Goal: Information Seeking & Learning: Learn about a topic

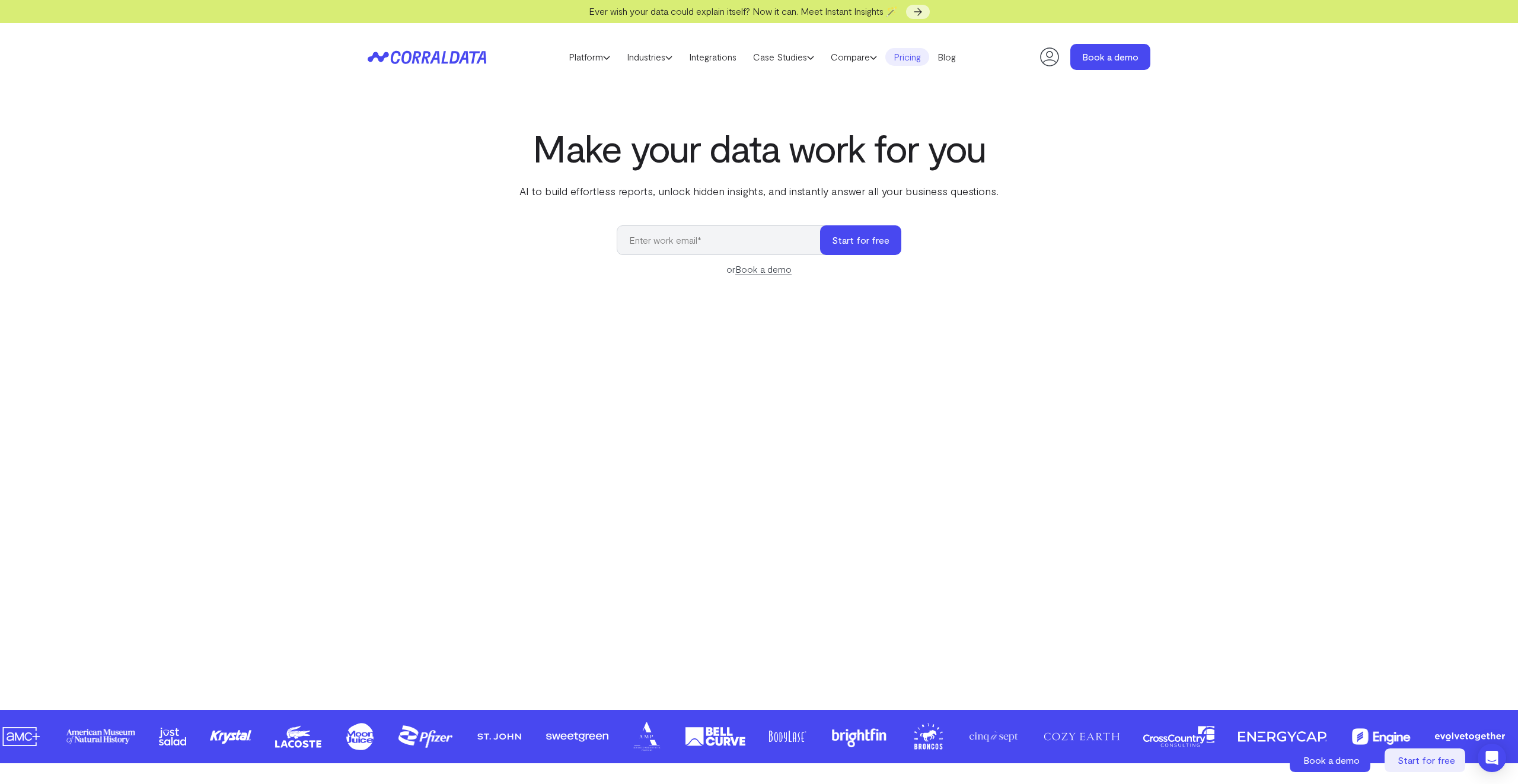
click at [917, 58] on link "Pricing" at bounding box center [908, 57] width 44 height 18
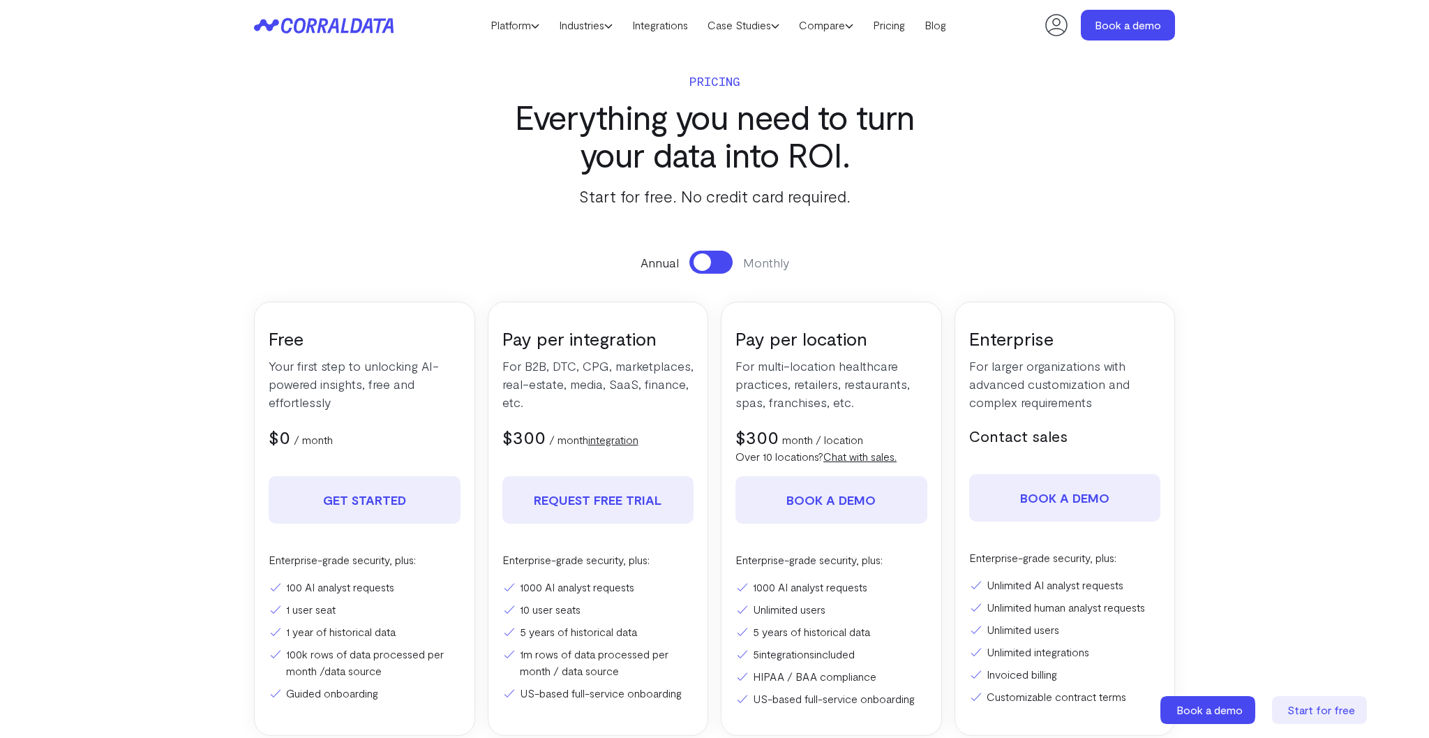
scroll to position [115, 0]
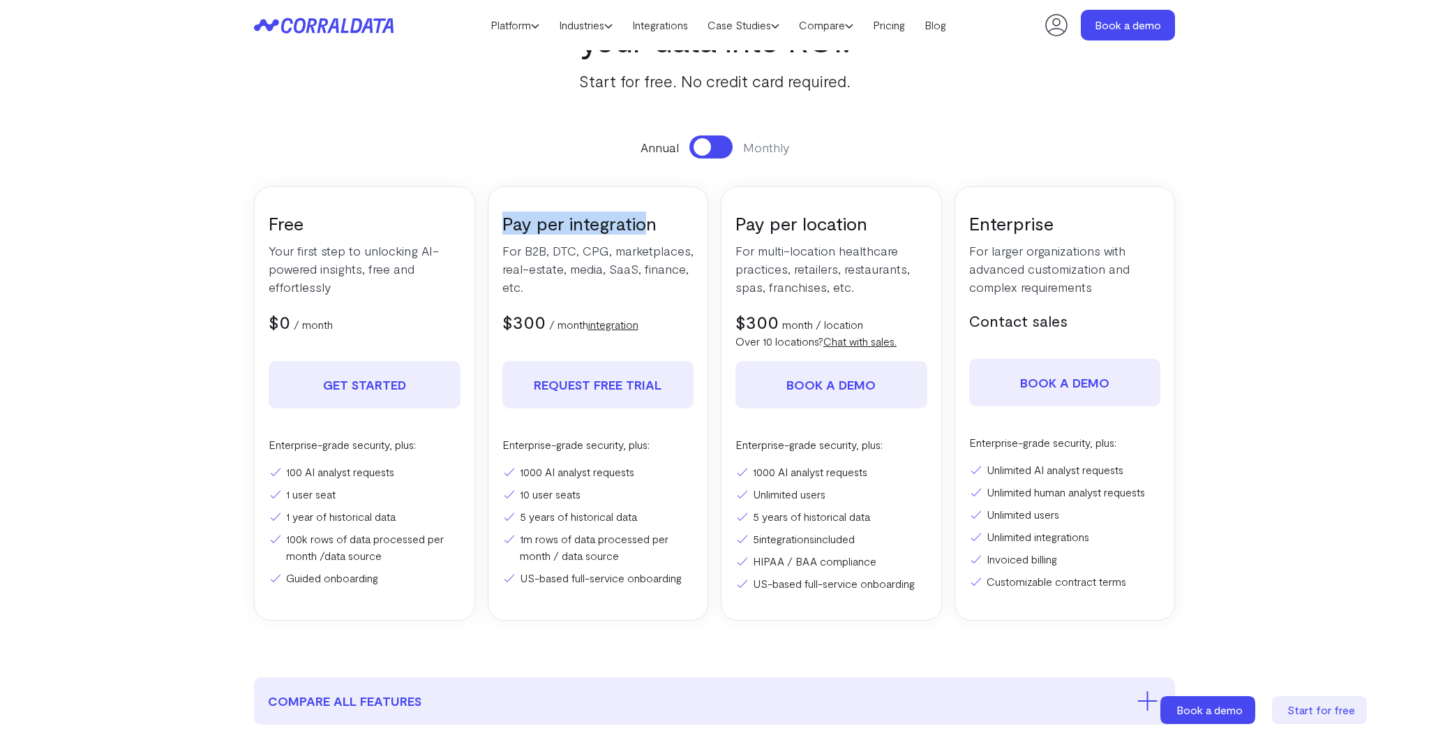
drag, startPoint x: 502, startPoint y: 219, endPoint x: 648, endPoint y: 223, distance: 145.9
click at [648, 223] on h3 "Pay per integration" at bounding box center [598, 222] width 192 height 23
click at [502, 222] on h3 "Pay per integration" at bounding box center [598, 222] width 192 height 23
click at [506, 225] on h3 "Pay per integration" at bounding box center [598, 222] width 192 height 23
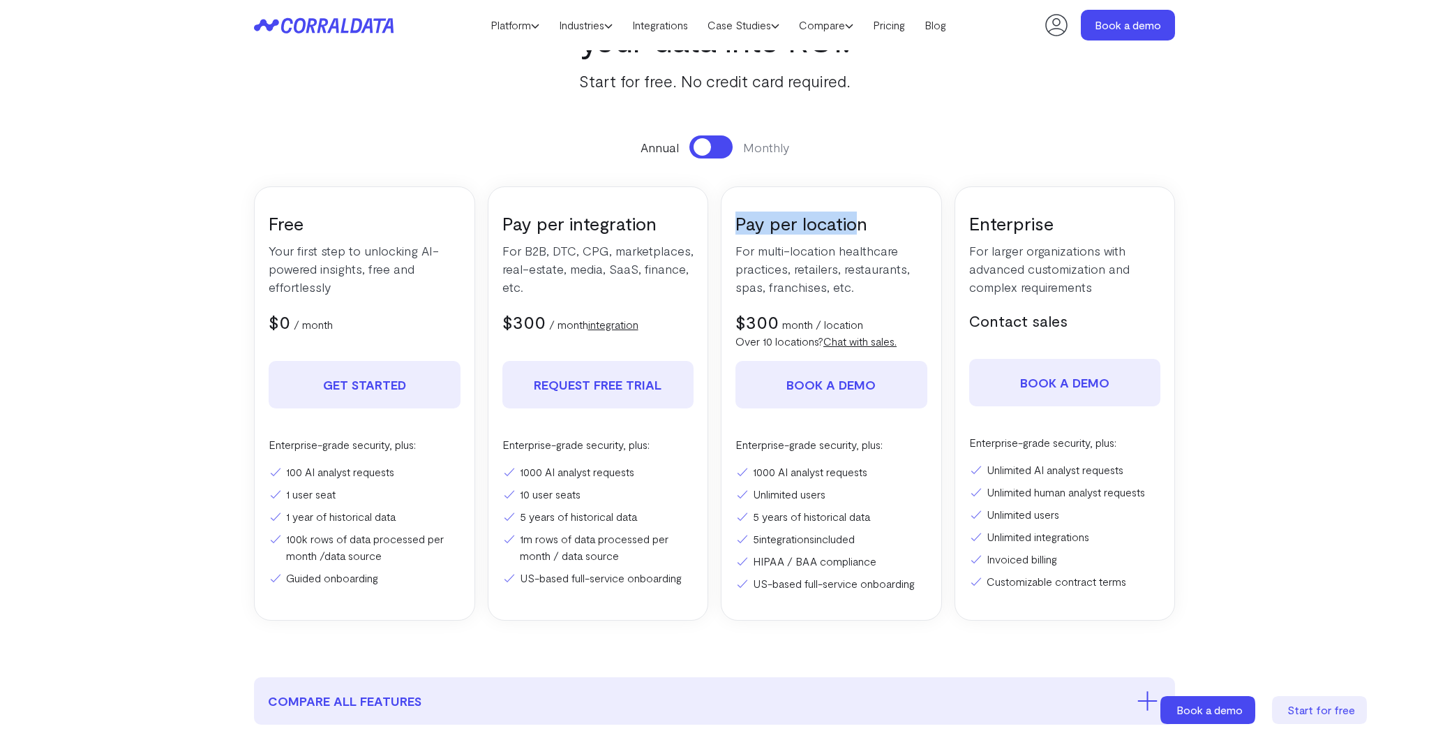
drag, startPoint x: 729, startPoint y: 221, endPoint x: 856, endPoint y: 227, distance: 127.8
click at [856, 227] on div "Pay per location For multi-location healthcare practices, retailers, restaurant…" at bounding box center [831, 403] width 221 height 434
click at [856, 227] on h3 "Pay per location" at bounding box center [832, 222] width 192 height 23
drag, startPoint x: 495, startPoint y: 223, endPoint x: 666, endPoint y: 227, distance: 171.7
click at [666, 227] on div "Pay per integration For B2B, DTC, CPG, marketplaces, real-estate, media, SaaS, …" at bounding box center [598, 403] width 221 height 434
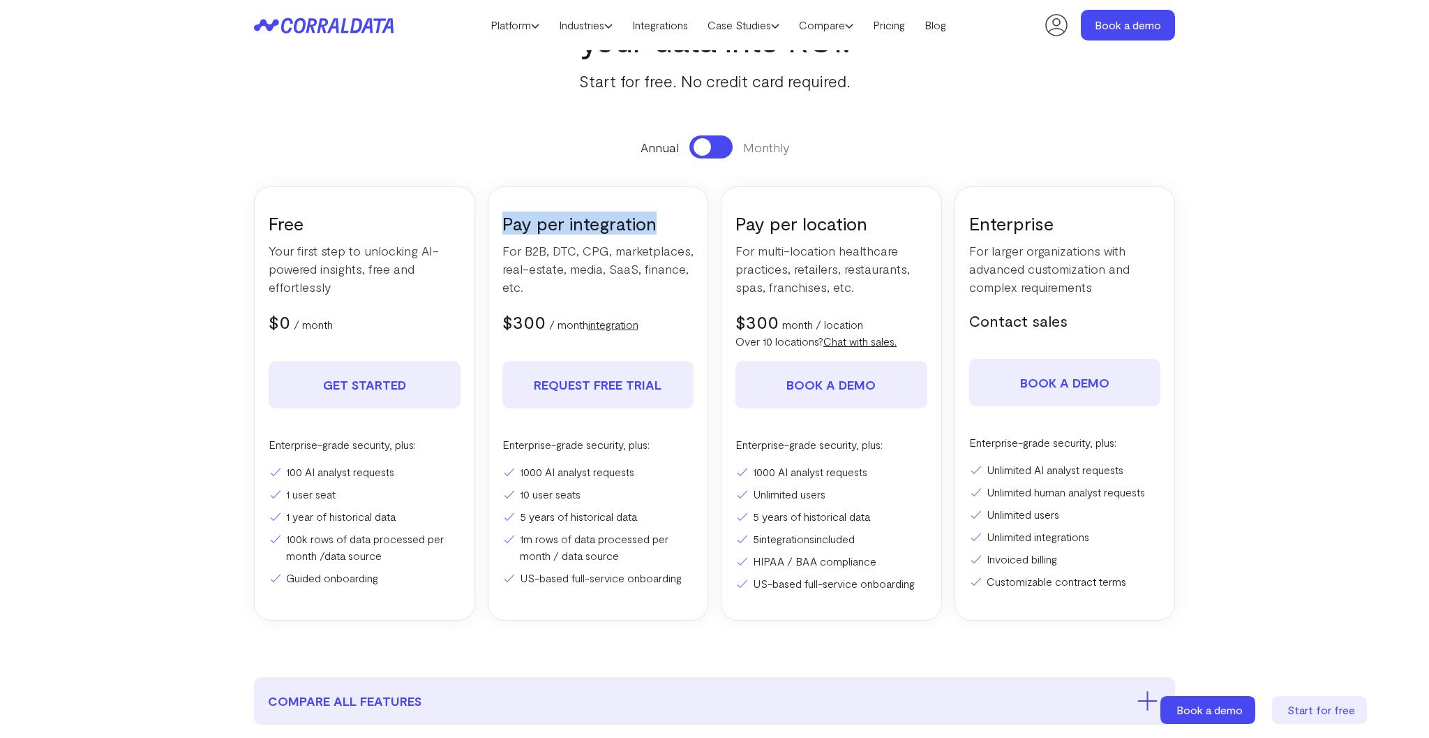
click at [666, 227] on h3 "Pay per integration" at bounding box center [598, 222] width 192 height 23
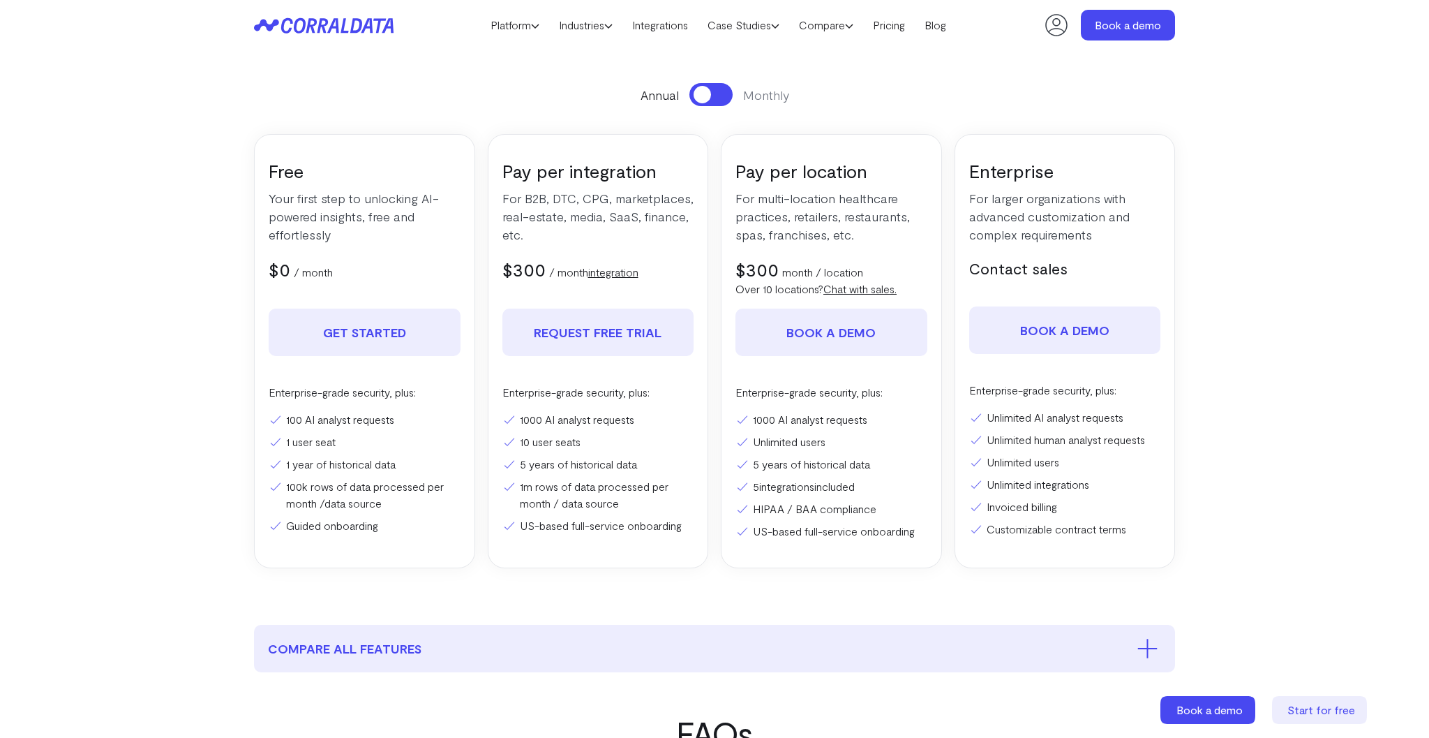
scroll to position [166, 0]
click at [724, 93] on button at bounding box center [710, 95] width 43 height 23
click at [724, 93] on span at bounding box center [719, 95] width 17 height 17
click at [724, 93] on button at bounding box center [710, 95] width 43 height 23
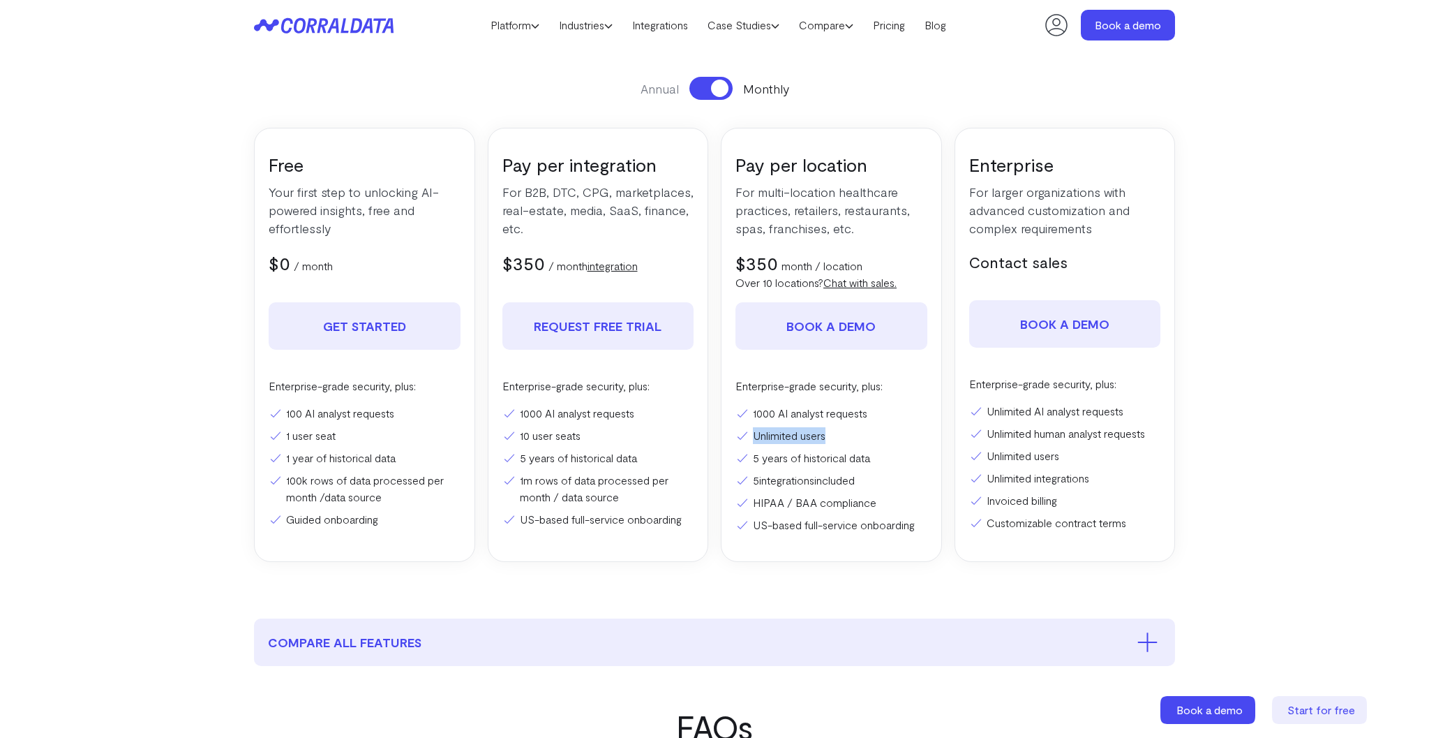
drag, startPoint x: 756, startPoint y: 437, endPoint x: 856, endPoint y: 442, distance: 99.9
click at [856, 442] on li "Unlimited users" at bounding box center [832, 435] width 192 height 17
drag, startPoint x: 837, startPoint y: 435, endPoint x: 744, endPoint y: 440, distance: 93.6
click at [744, 440] on li "Unlimited users" at bounding box center [832, 435] width 192 height 17
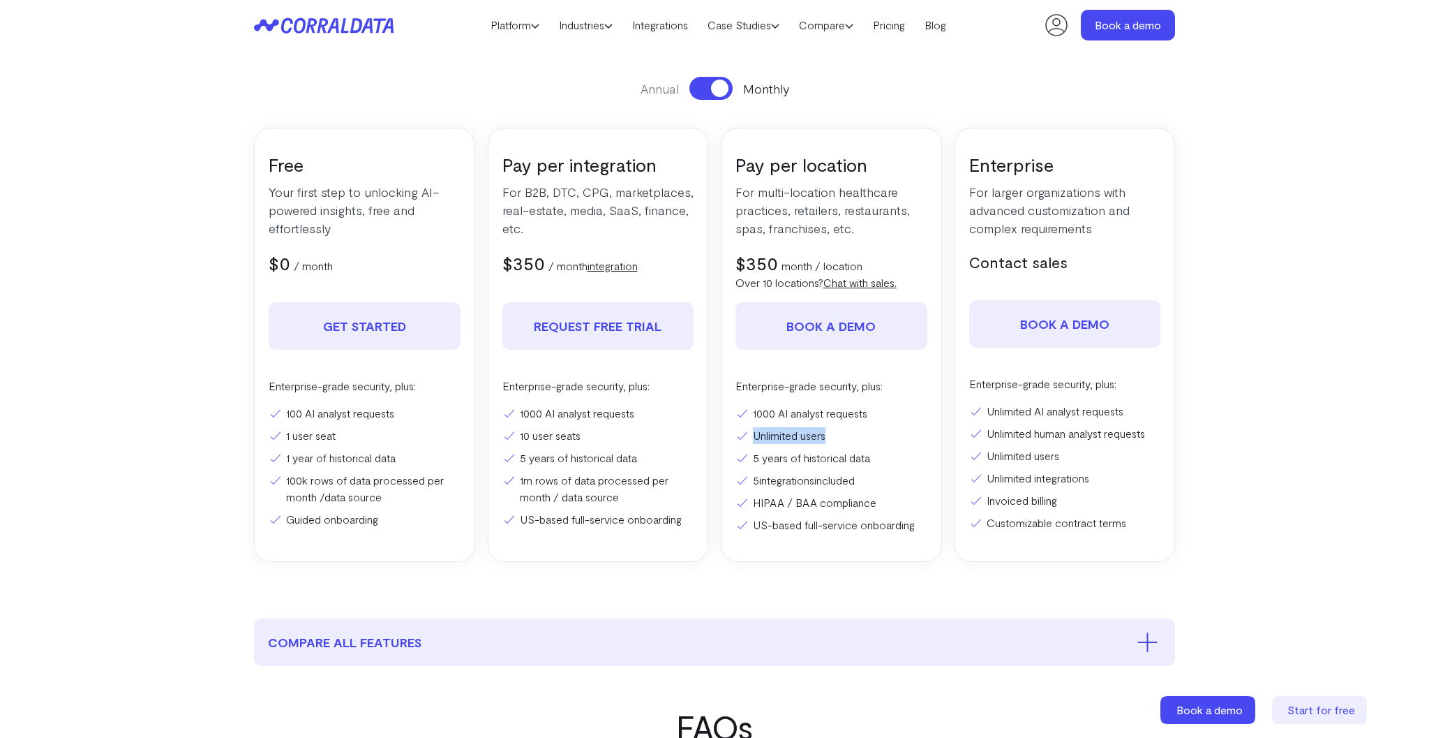
click at [824, 435] on li "Unlimited users" at bounding box center [832, 435] width 192 height 17
drag, startPoint x: 753, startPoint y: 436, endPoint x: 859, endPoint y: 435, distance: 106.1
click at [859, 435] on li "Unlimited users" at bounding box center [832, 435] width 192 height 17
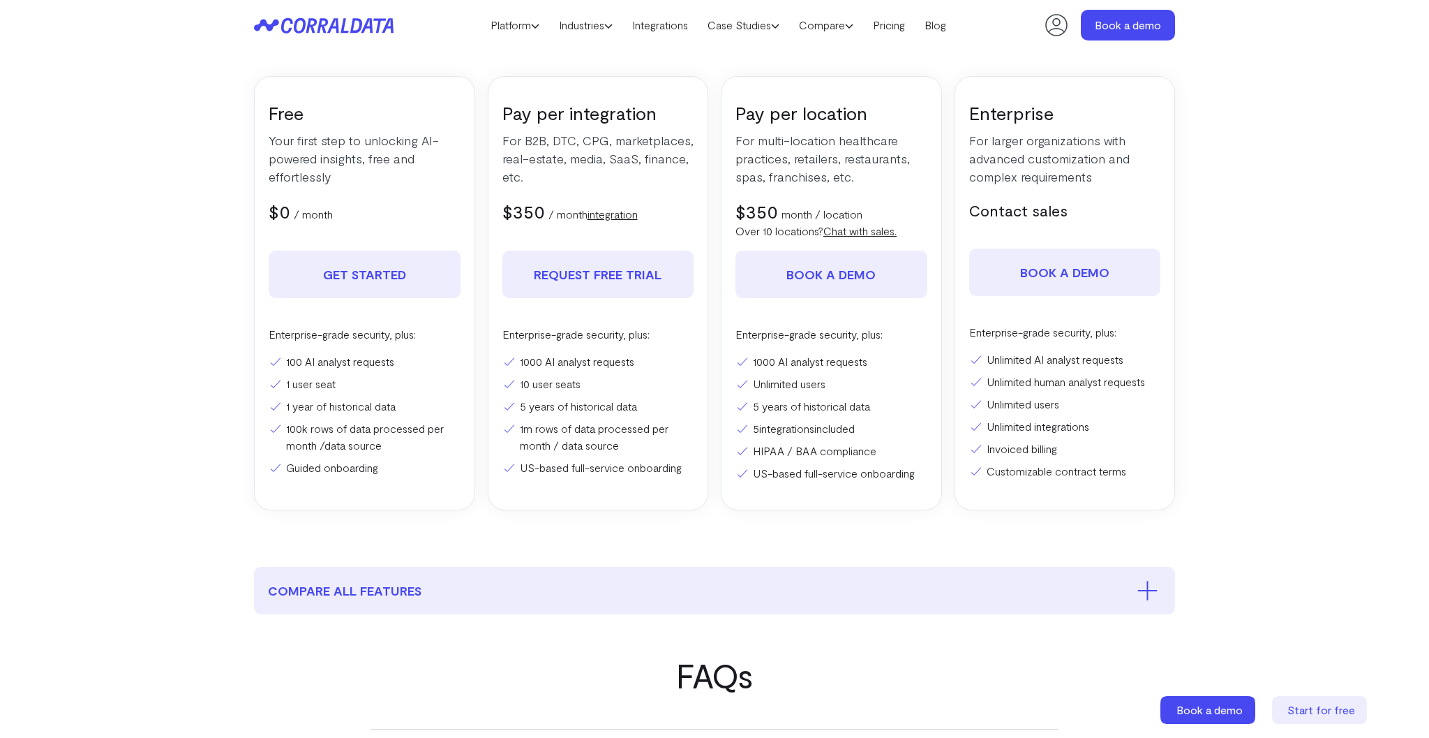
scroll to position [265, 0]
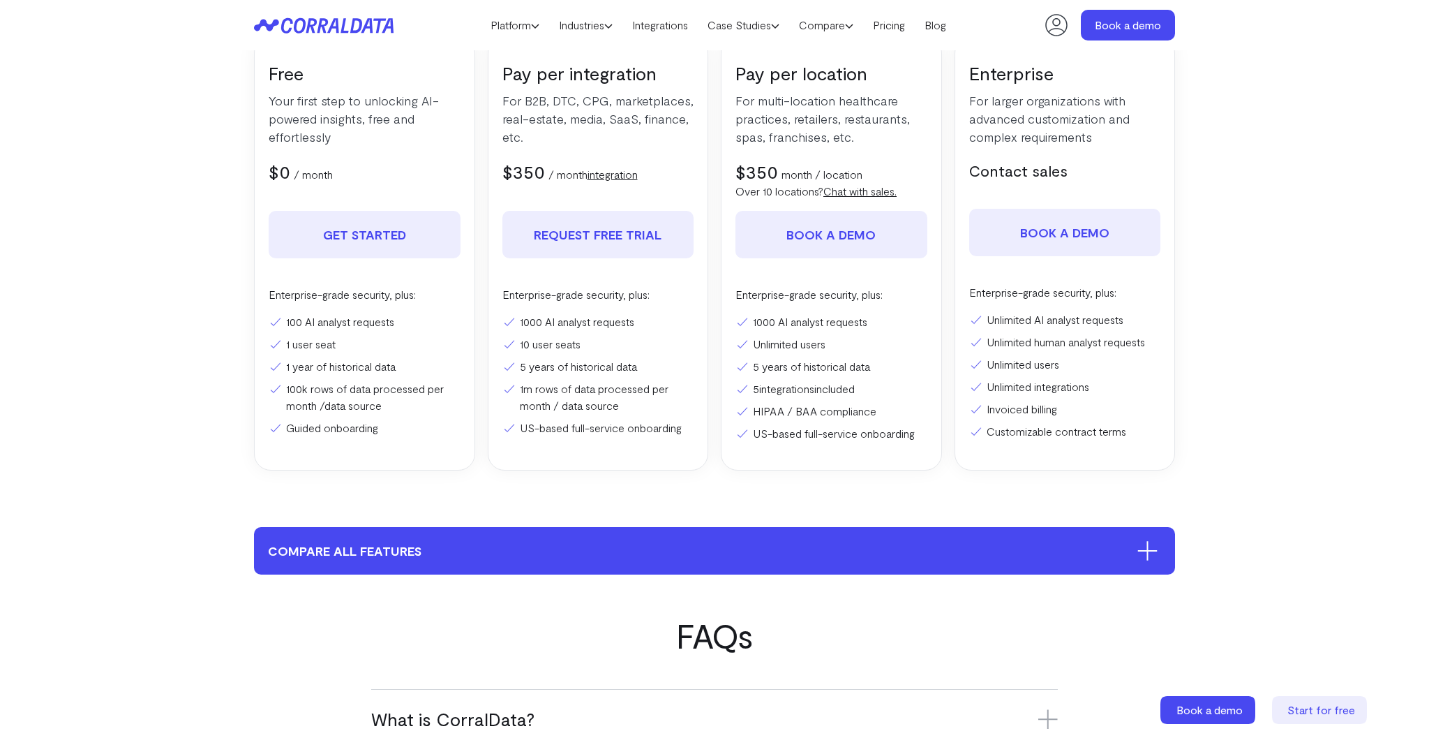
click at [904, 554] on button "compare all features" at bounding box center [714, 550] width 921 height 47
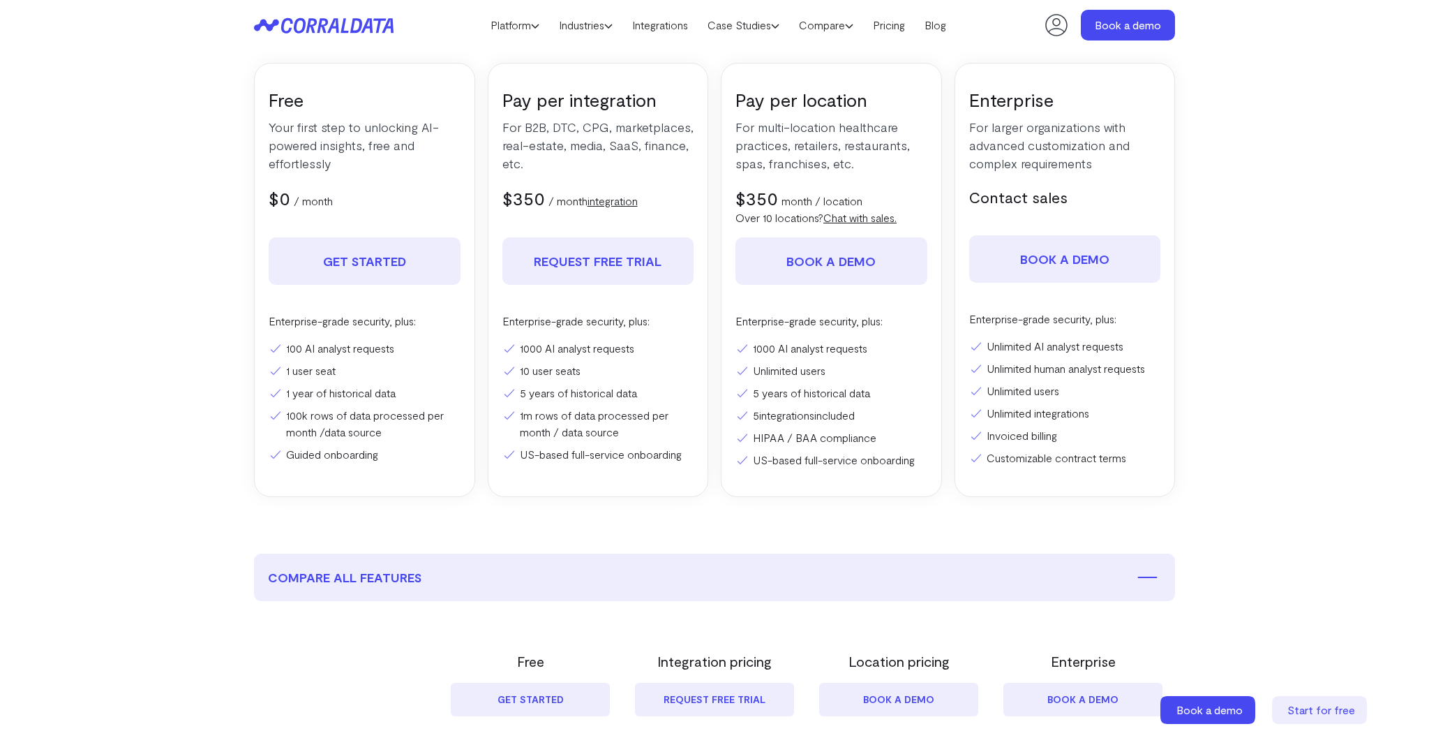
scroll to position [227, 0]
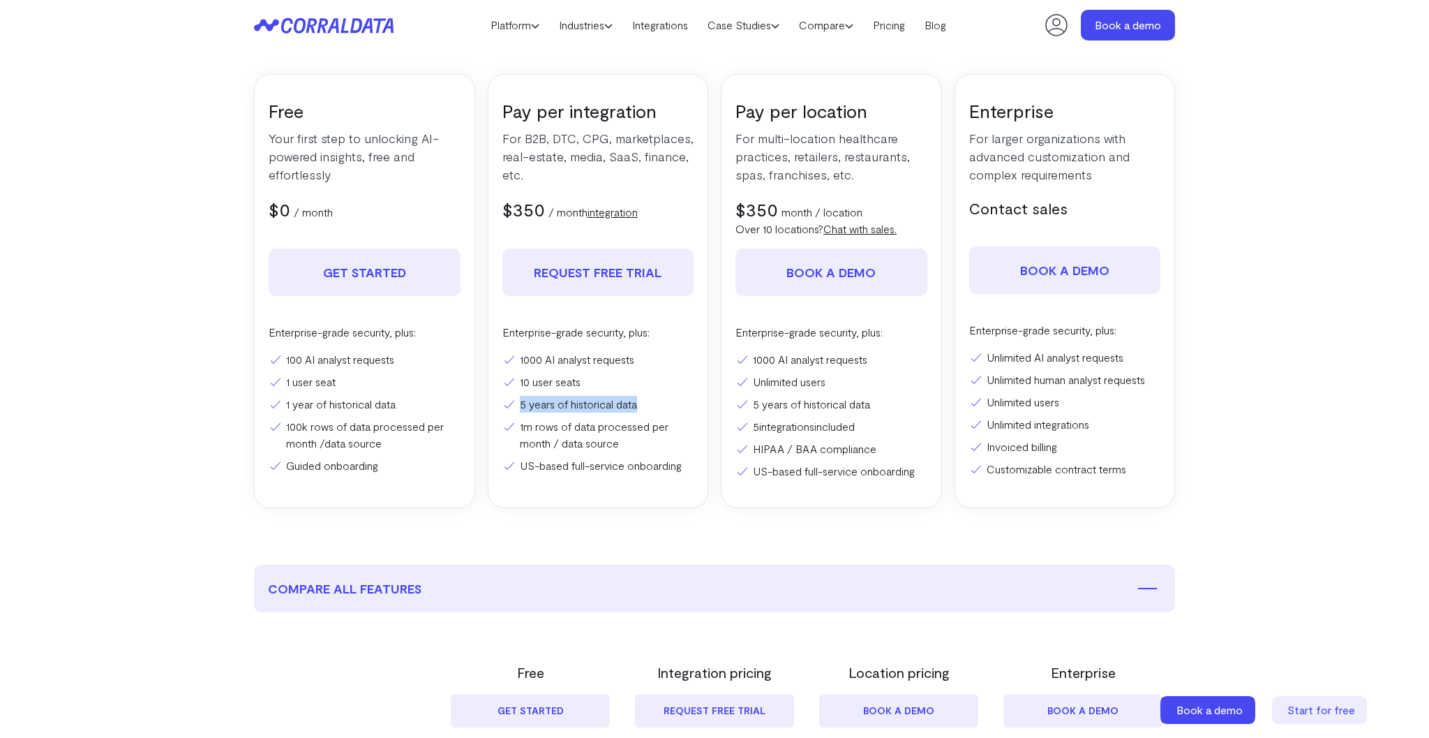
drag, startPoint x: 518, startPoint y: 402, endPoint x: 663, endPoint y: 402, distance: 144.5
click at [663, 402] on li "5 years of historical data" at bounding box center [598, 404] width 192 height 17
drag, startPoint x: 747, startPoint y: 404, endPoint x: 889, endPoint y: 408, distance: 141.7
click at [889, 408] on li "5 years of historical data" at bounding box center [832, 404] width 192 height 17
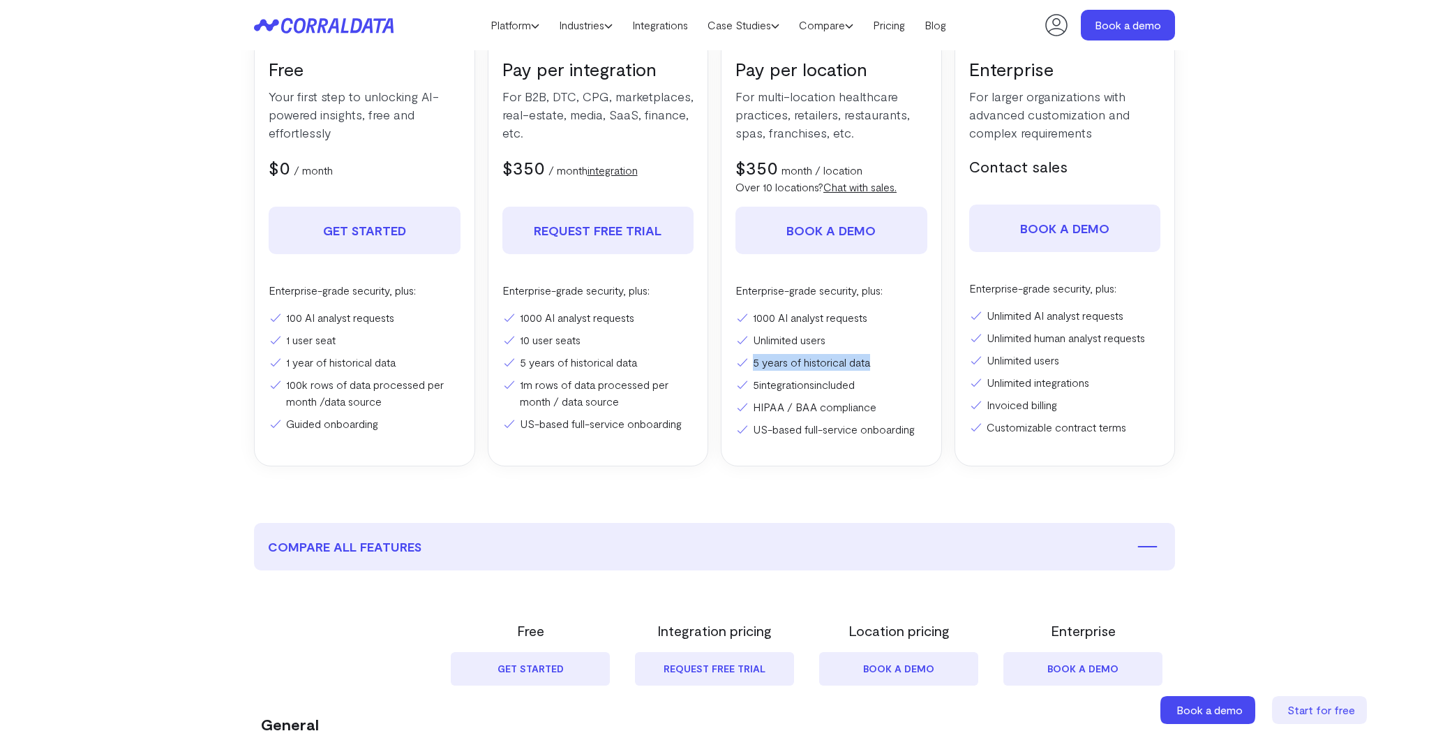
scroll to position [269, 0]
click at [551, 332] on li "10 user seats" at bounding box center [598, 339] width 192 height 17
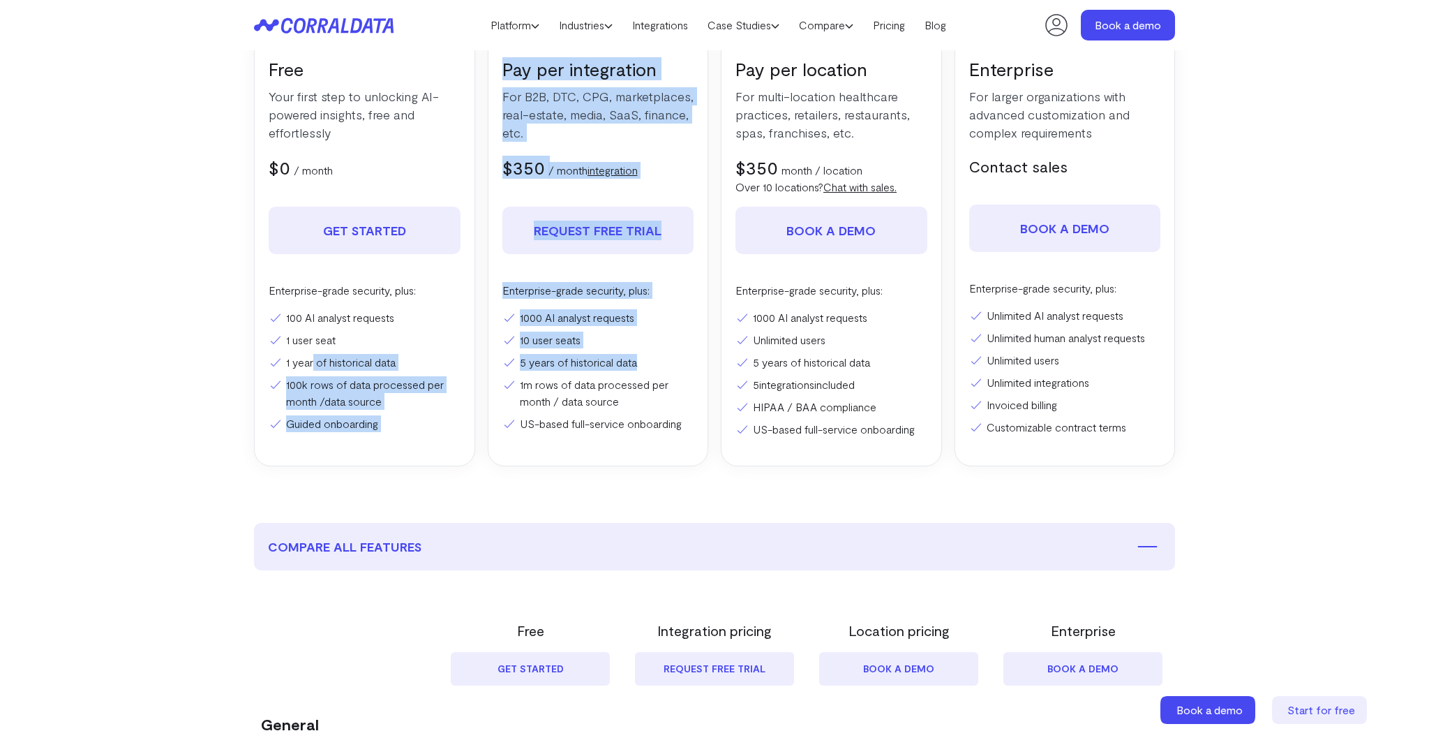
drag, startPoint x: 674, startPoint y: 364, endPoint x: 313, endPoint y: 357, distance: 360.8
click at [313, 357] on div "Free Your first step to unlocking AI-powered insights, free and effortlessly $0…" at bounding box center [714, 249] width 921 height 434
click at [313, 357] on li "1 year of historical data" at bounding box center [365, 362] width 192 height 17
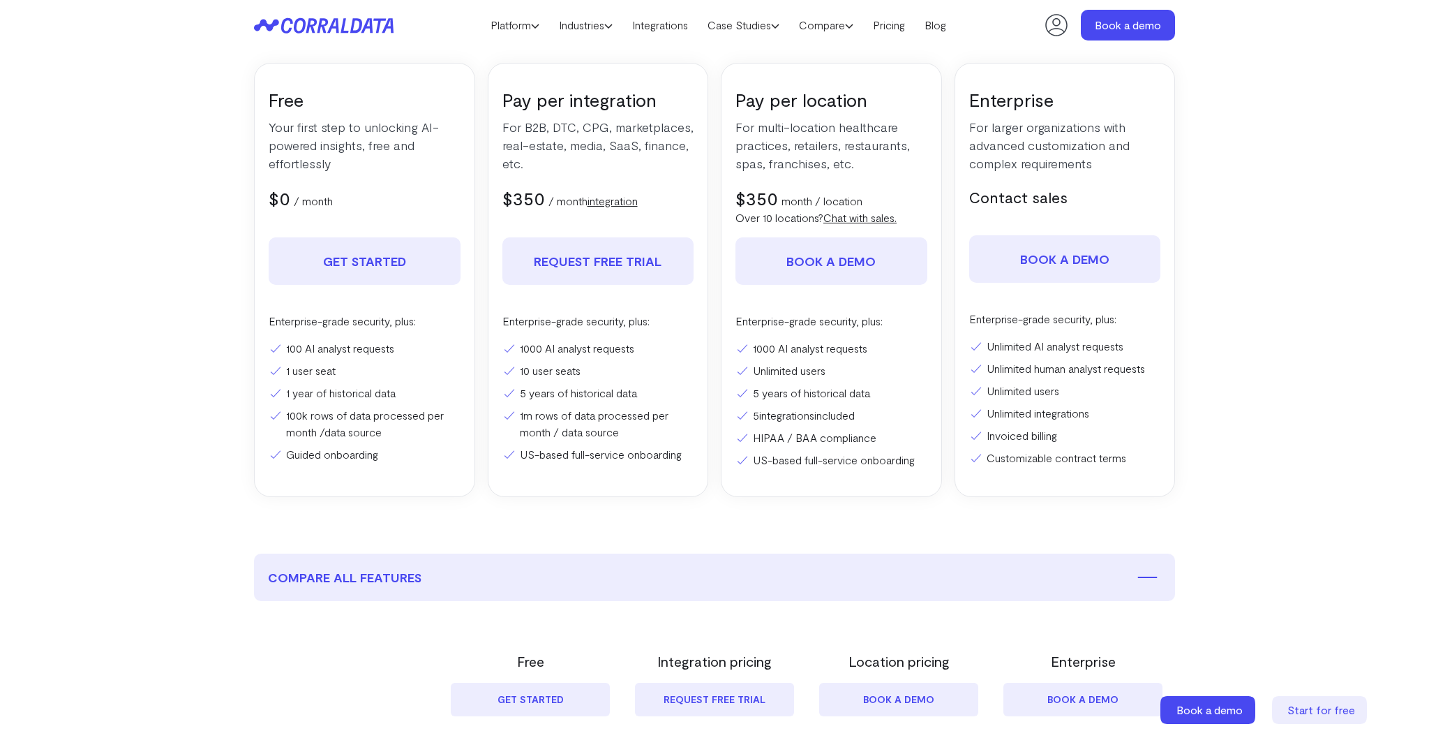
scroll to position [233, 0]
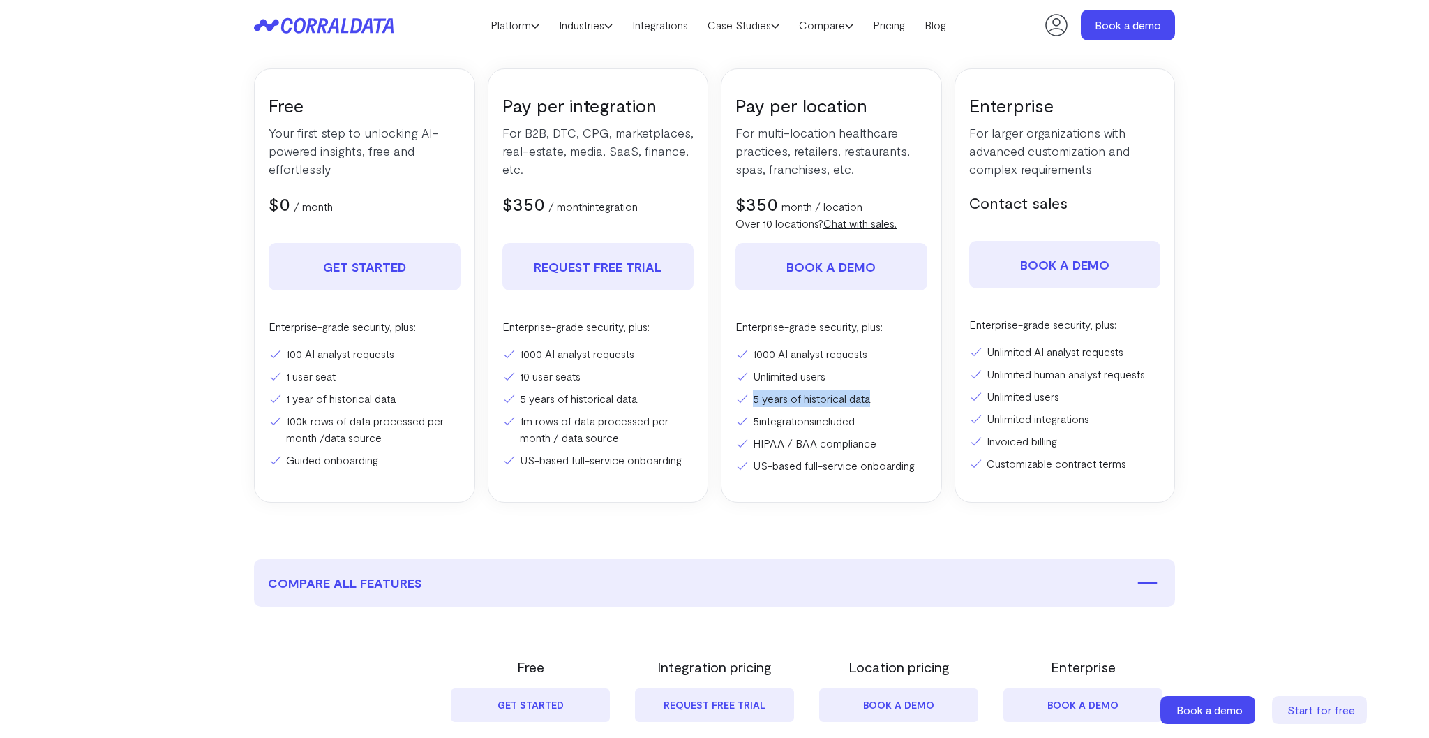
drag, startPoint x: 891, startPoint y: 395, endPoint x: 745, endPoint y: 397, distance: 145.9
click at [745, 397] on li "5 years of historical data" at bounding box center [832, 398] width 192 height 17
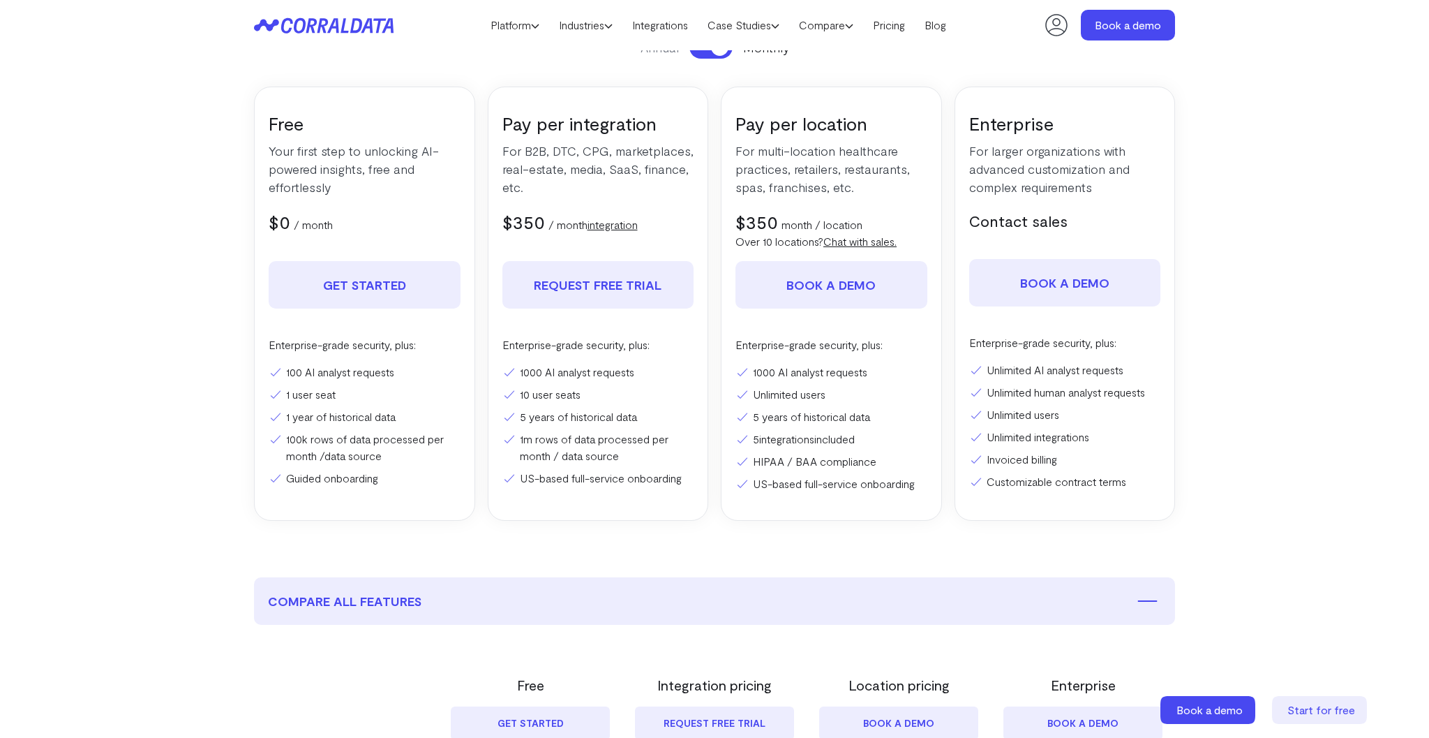
scroll to position [240, 0]
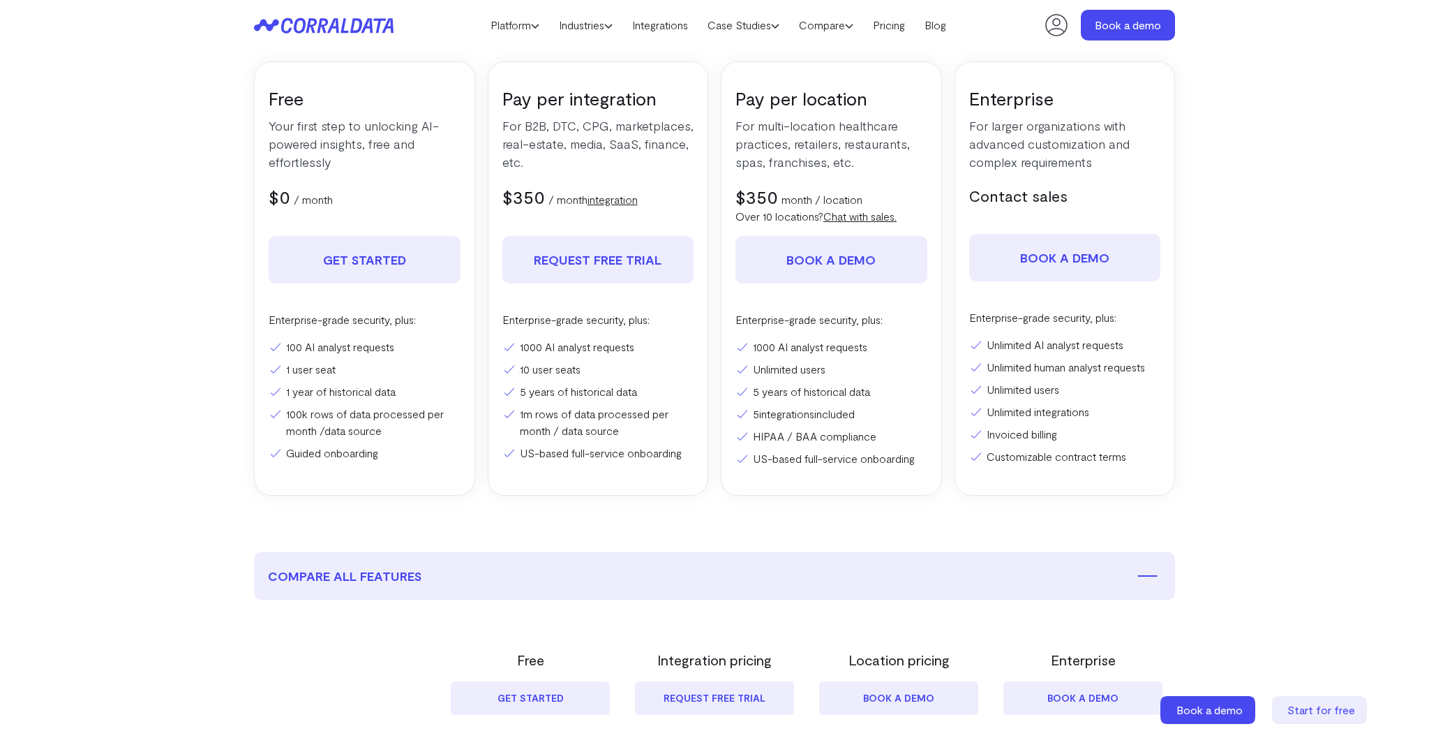
click at [785, 391] on li "5 years of historical data" at bounding box center [832, 391] width 192 height 17
drag, startPoint x: 752, startPoint y: 391, endPoint x: 881, endPoint y: 391, distance: 129.1
click at [881, 391] on li "5 years of historical data" at bounding box center [832, 391] width 192 height 17
drag, startPoint x: 519, startPoint y: 389, endPoint x: 658, endPoint y: 391, distance: 138.9
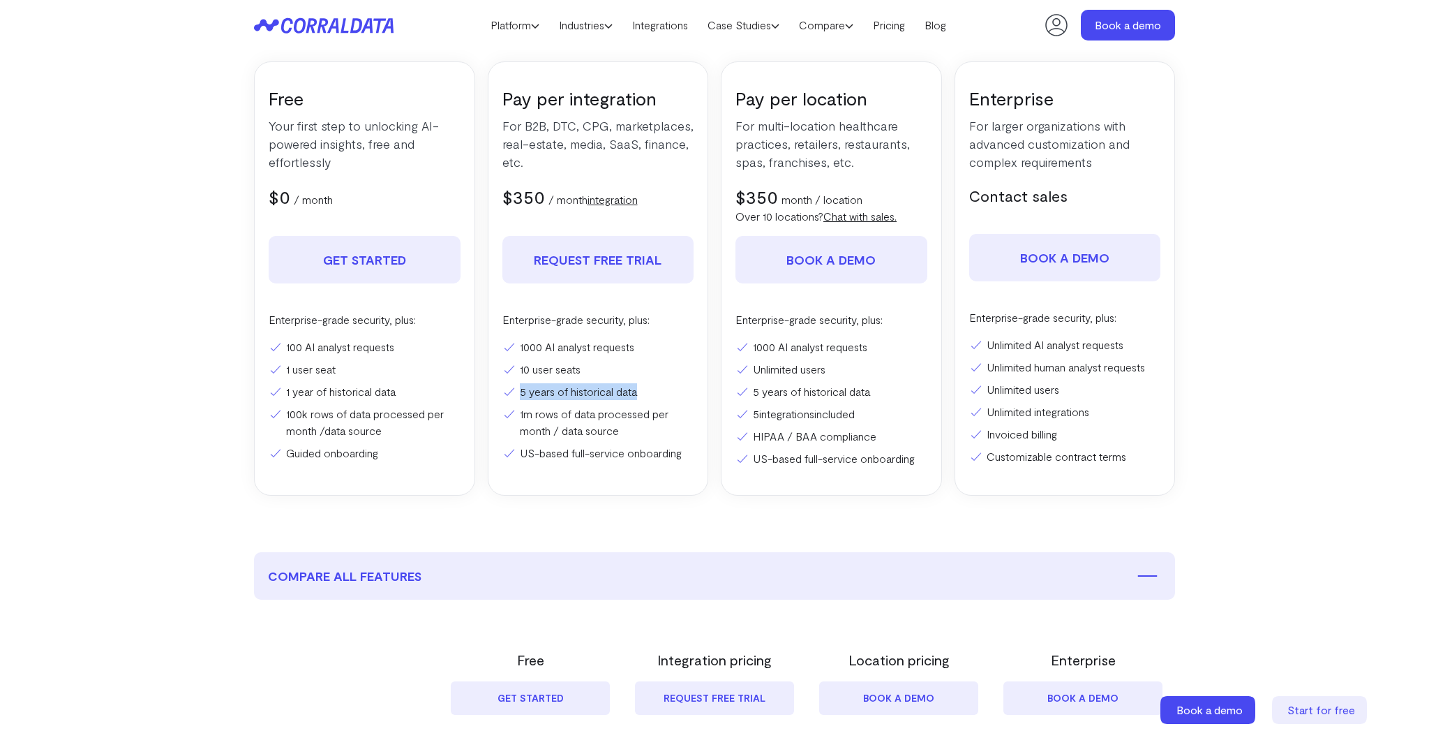
click at [658, 391] on li "5 years of historical data" at bounding box center [598, 391] width 192 height 17
drag, startPoint x: 277, startPoint y: 394, endPoint x: 422, endPoint y: 391, distance: 145.2
click at [422, 391] on li "1 year of historical data" at bounding box center [365, 391] width 192 height 17
drag, startPoint x: 280, startPoint y: 388, endPoint x: 410, endPoint y: 392, distance: 130.6
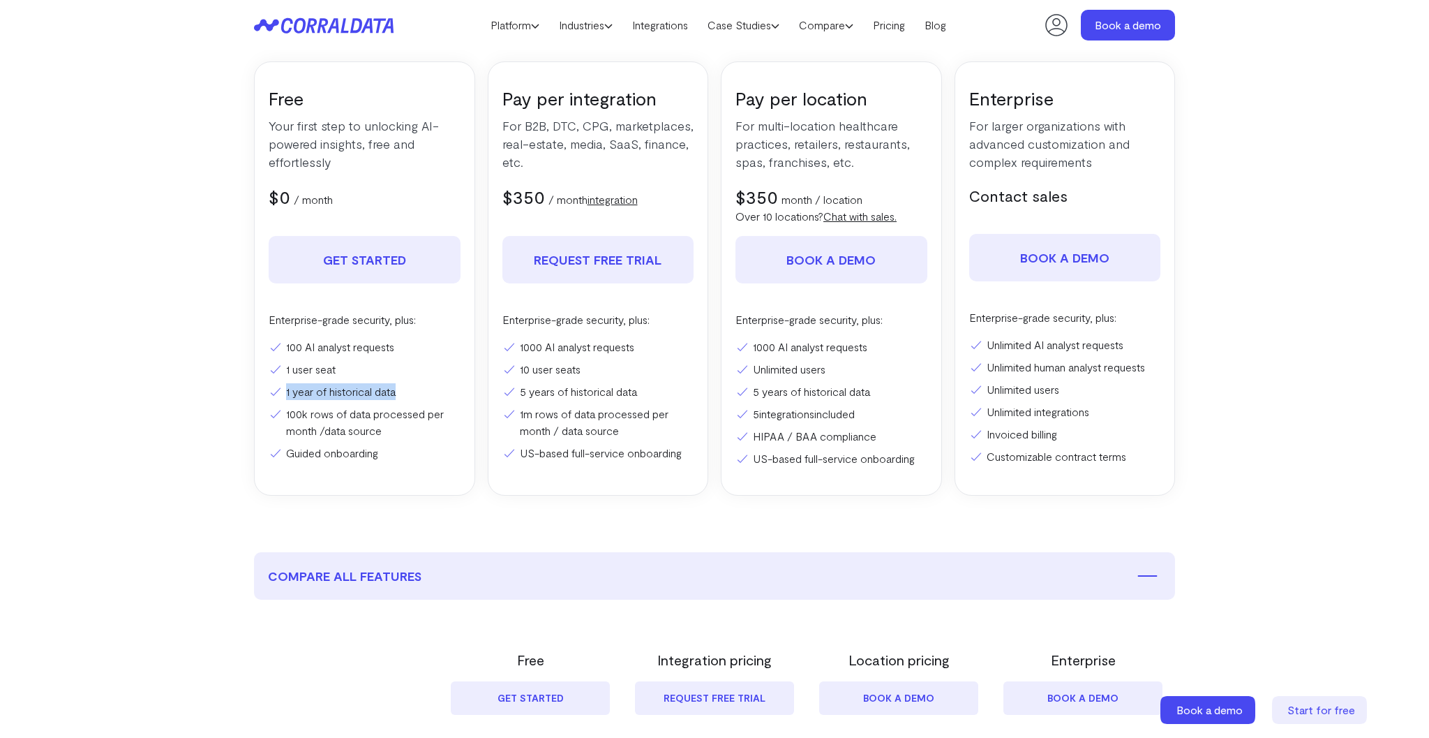
click at [410, 392] on li "1 year of historical data" at bounding box center [365, 391] width 192 height 17
drag, startPoint x: 1075, startPoint y: 389, endPoint x: 958, endPoint y: 391, distance: 116.6
click at [958, 391] on div "Enterprise For larger organizations with advanced customization and complex req…" at bounding box center [1065, 278] width 221 height 434
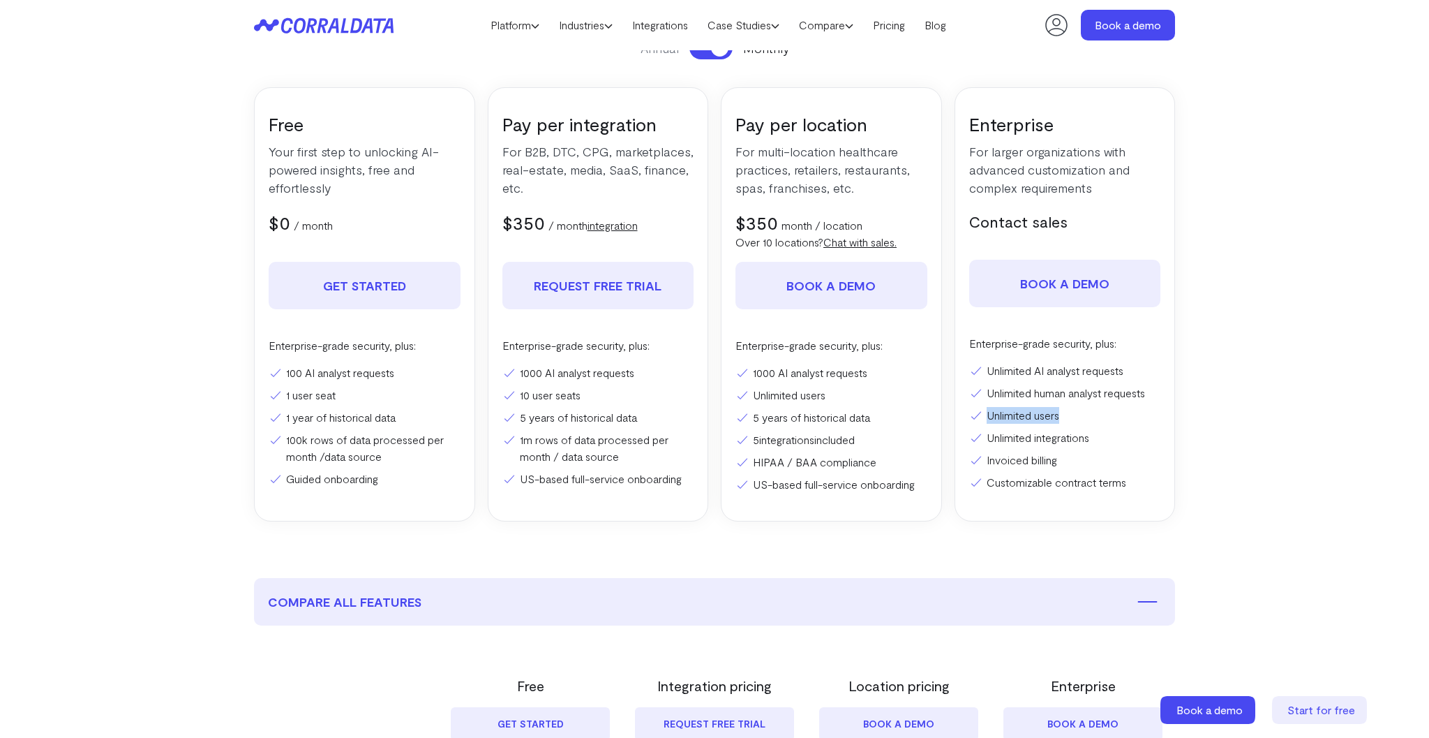
scroll to position [214, 0]
click at [717, 433] on div "Free Your first step to unlocking AI-powered insights, free and effortlessly $0…" at bounding box center [714, 305] width 921 height 434
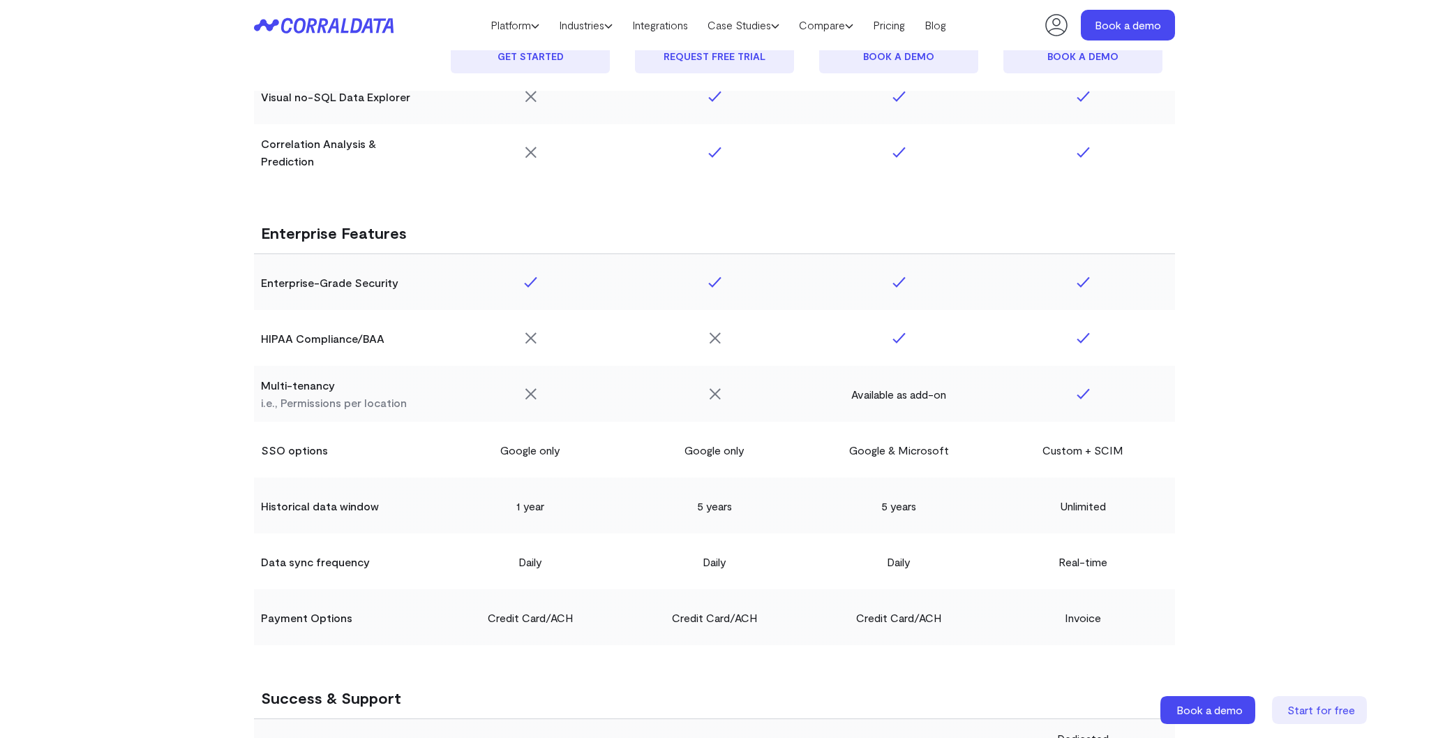
scroll to position [2265, 0]
drag, startPoint x: 262, startPoint y: 385, endPoint x: 419, endPoint y: 402, distance: 158.0
click at [419, 402] on th "Multi-tenancy i.e., Permissions per location" at bounding box center [346, 395] width 184 height 56
drag, startPoint x: 252, startPoint y: 379, endPoint x: 435, endPoint y: 408, distance: 185.9
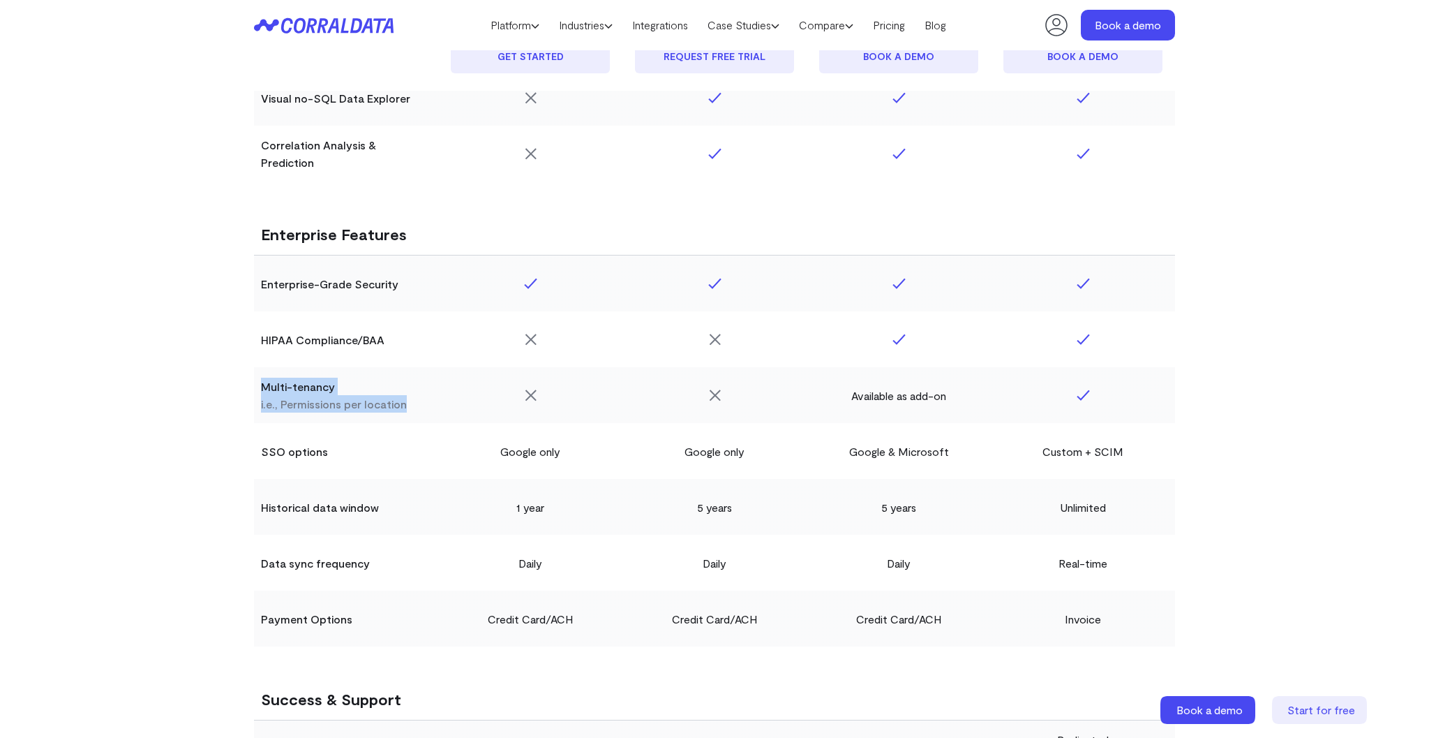
click at [435, 408] on th "Multi-tenancy i.e., Permissions per location" at bounding box center [346, 395] width 184 height 56
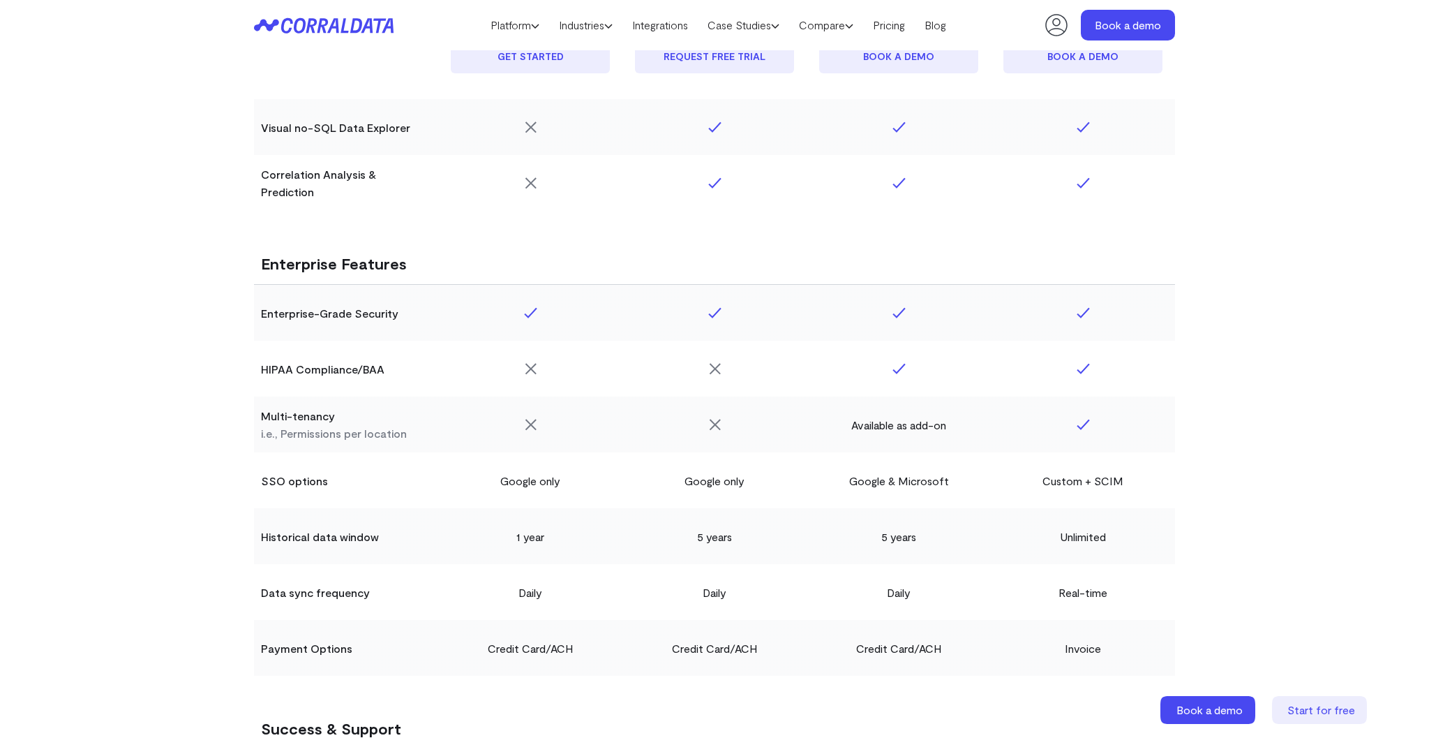
scroll to position [2235, 0]
drag, startPoint x: 846, startPoint y: 422, endPoint x: 974, endPoint y: 428, distance: 128.6
click at [974, 428] on td "Available as add-on" at bounding box center [899, 425] width 184 height 56
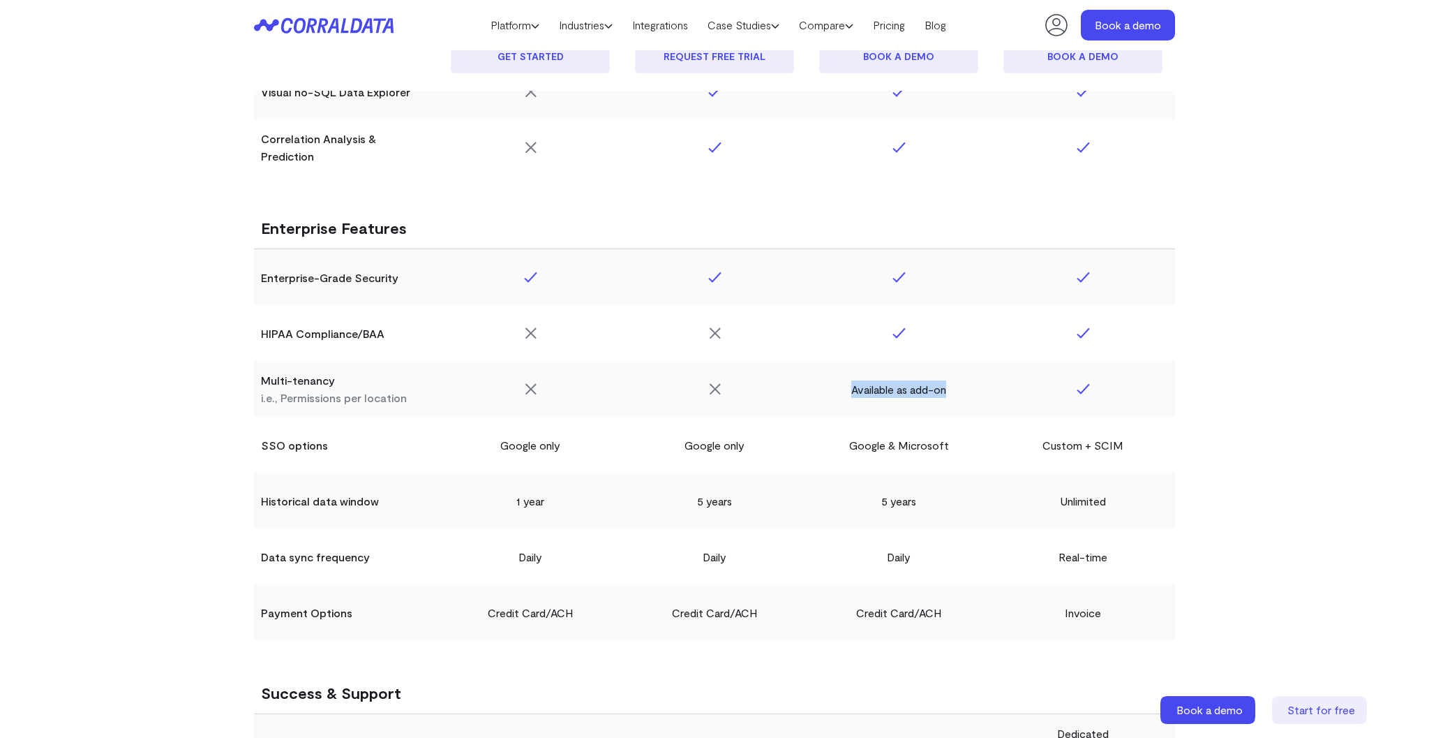
scroll to position [2274, 0]
click at [821, 415] on td "Google & Microsoft" at bounding box center [899, 443] width 184 height 56
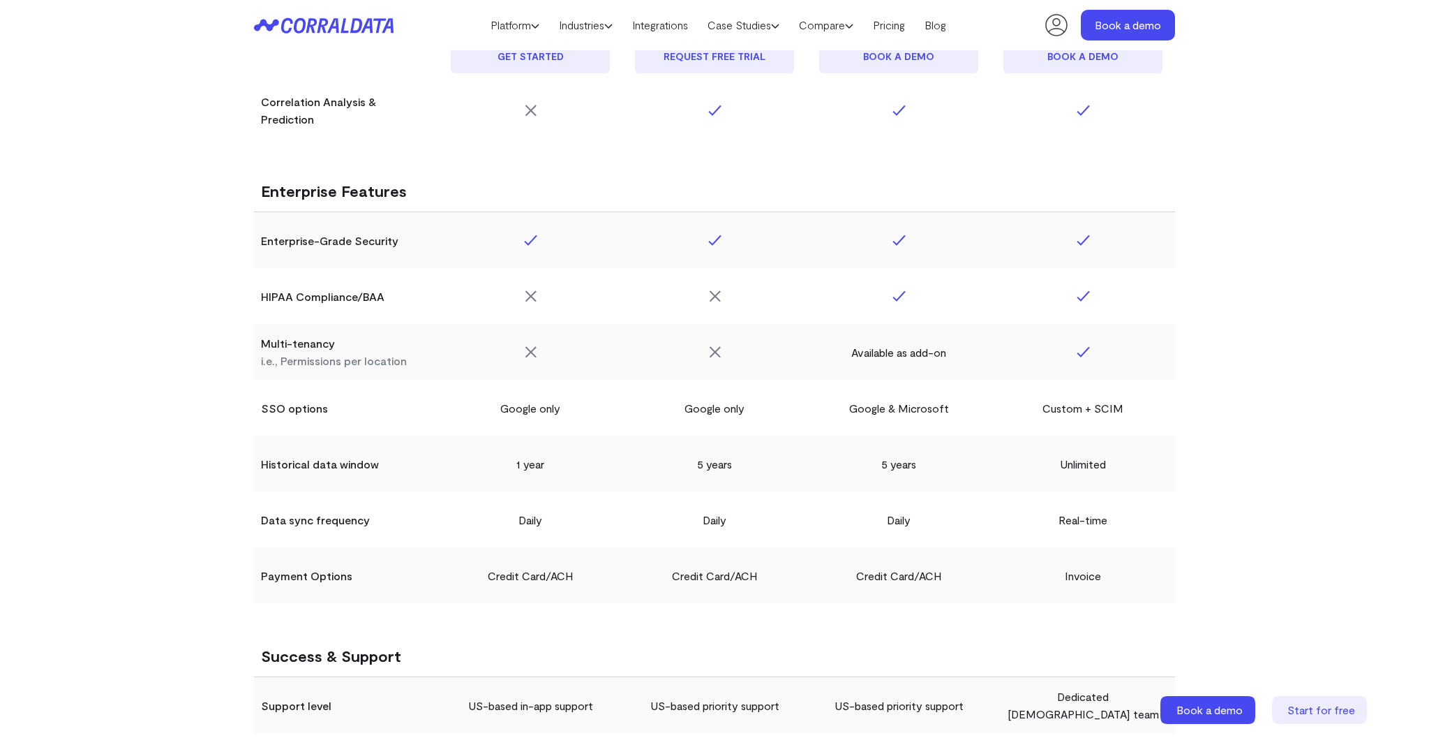
scroll to position [2309, 0]
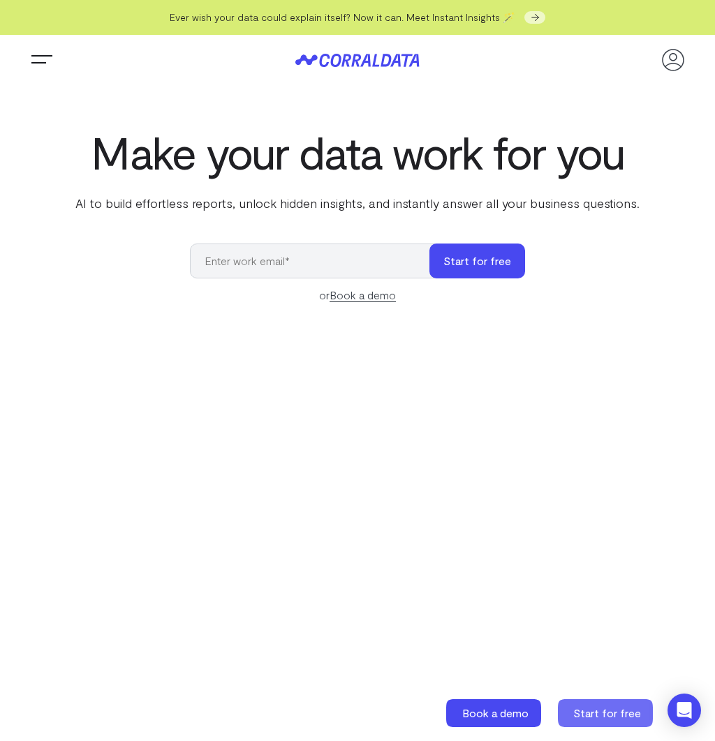
click at [605, 718] on span "Start for free" at bounding box center [607, 712] width 68 height 13
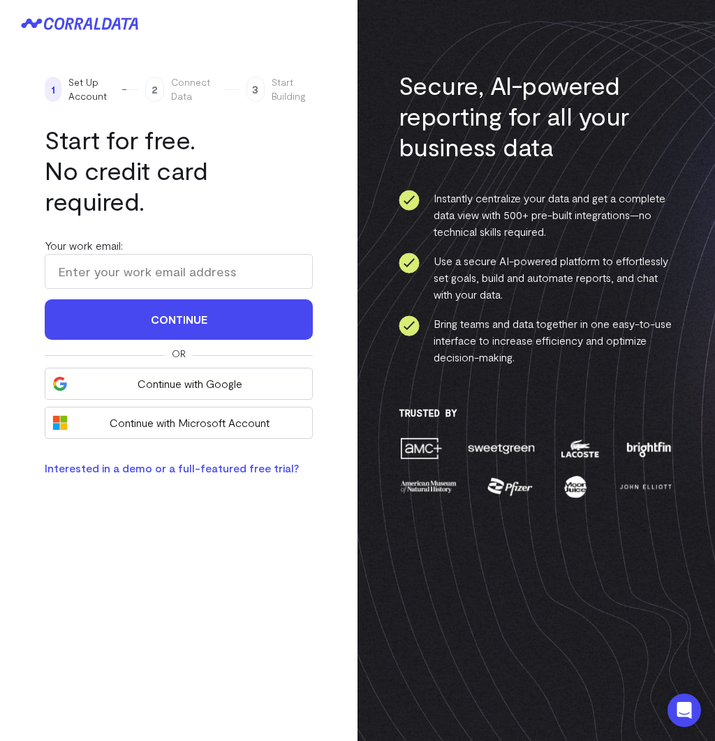
click at [394, 155] on img at bounding box center [535, 370] width 357 height 741
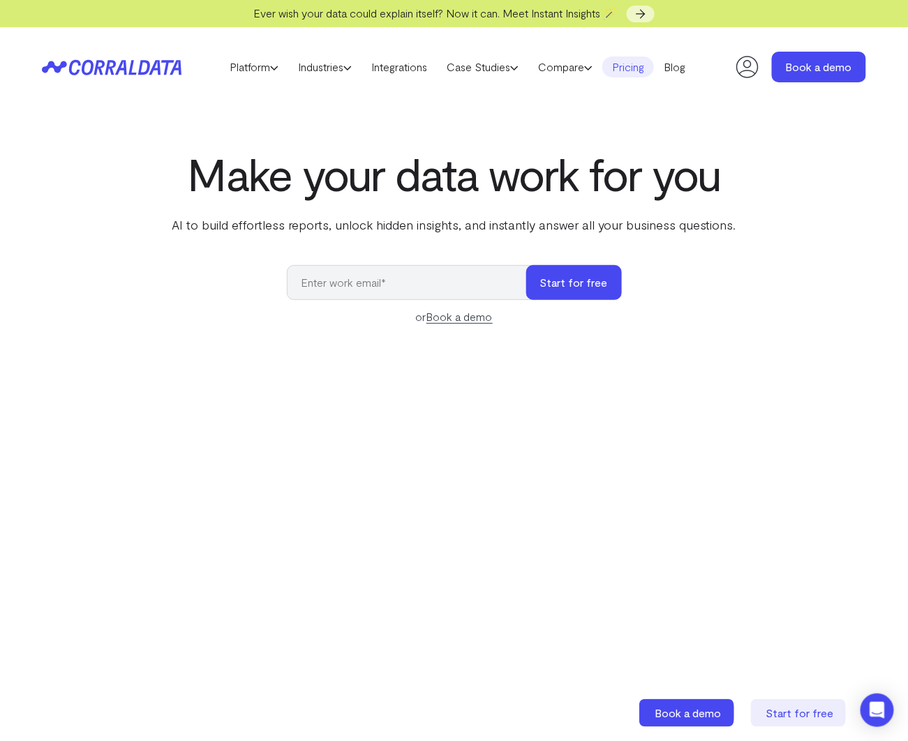
click at [634, 64] on link "Pricing" at bounding box center [628, 67] width 52 height 21
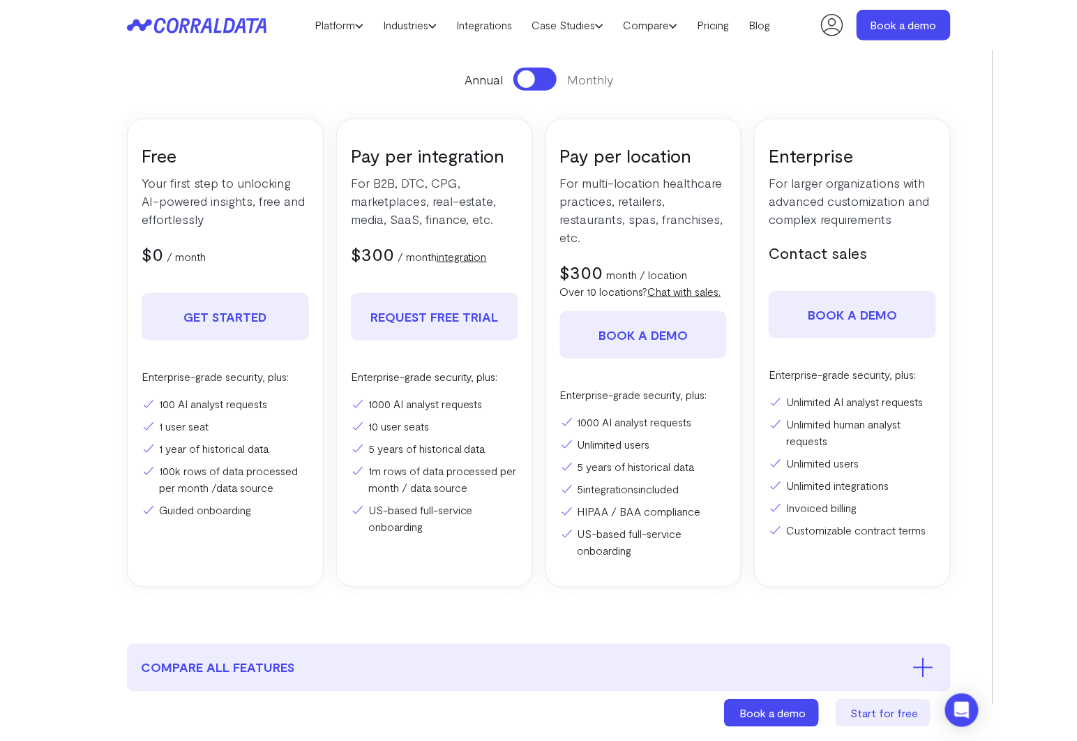
scroll to position [184, 0]
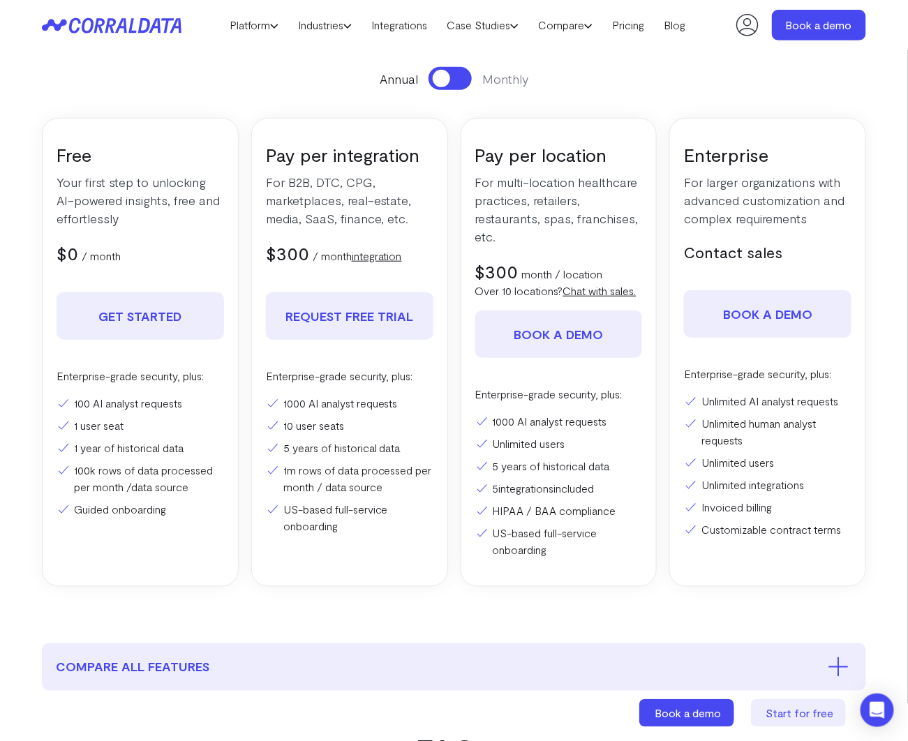
click at [902, 260] on section "Pricing Everything you need to turn your data into ROI. Start for free. No cred…" at bounding box center [454, 255] width 908 height 776
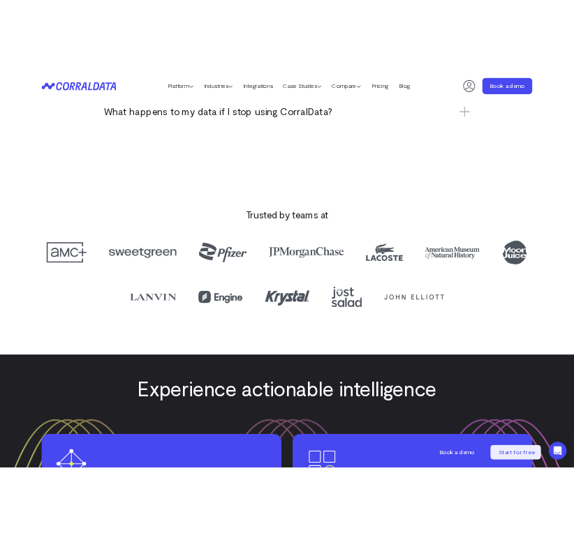
scroll to position [1235, 0]
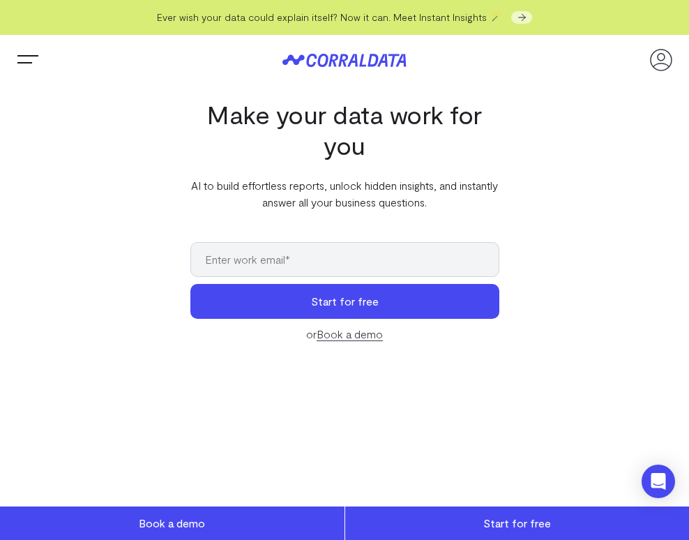
click at [26, 61] on span "Trigger Menu" at bounding box center [28, 60] width 28 height 1
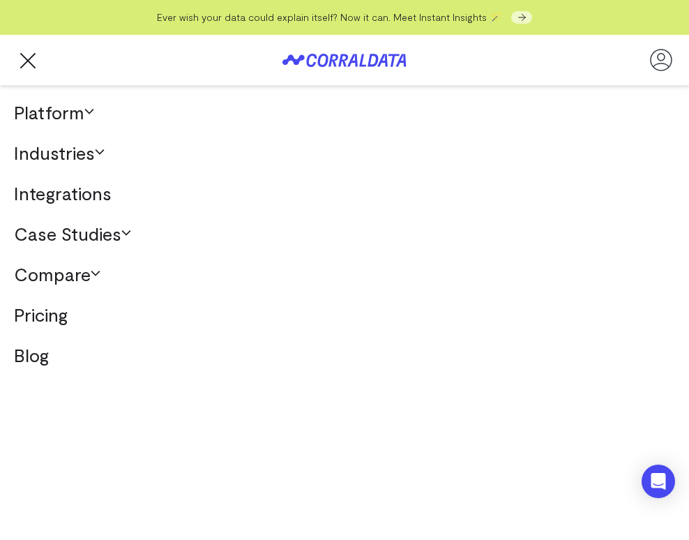
click at [54, 196] on link "Integrations" at bounding box center [344, 193] width 689 height 40
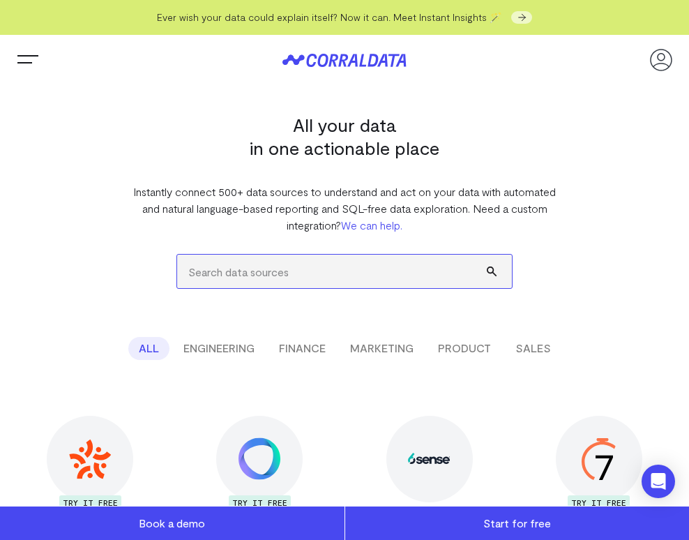
click at [215, 279] on input "search" at bounding box center [344, 271] width 335 height 33
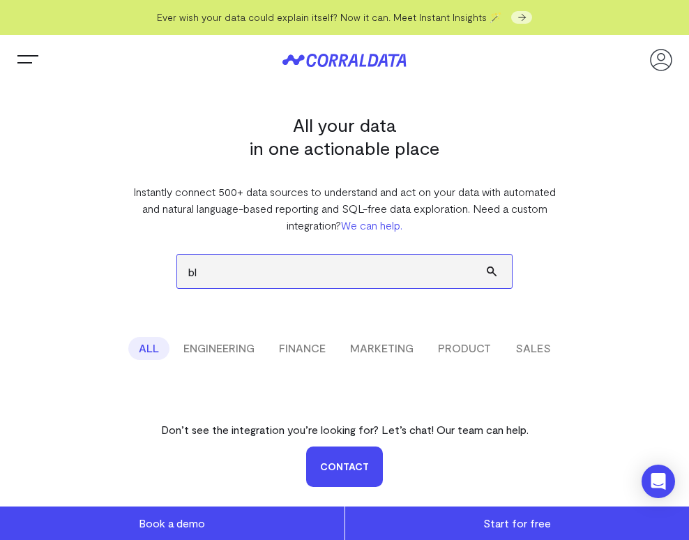
type input "b"
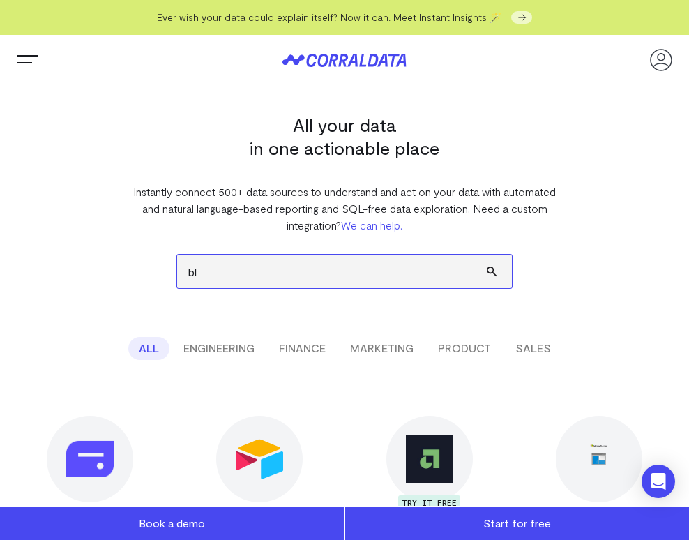
drag, startPoint x: 225, startPoint y: 277, endPoint x: 177, endPoint y: 270, distance: 48.7
click at [177, 270] on input "bl" at bounding box center [344, 271] width 335 height 33
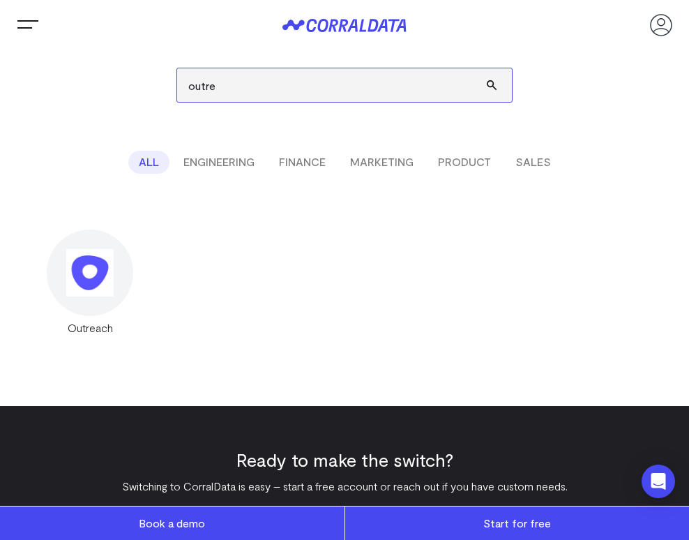
scroll to position [195, 0]
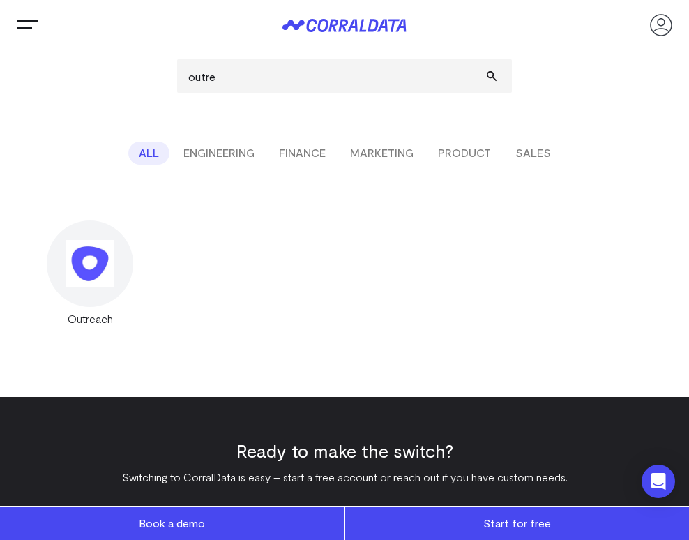
click at [186, 274] on div "TRY IT FREE 15Five TRY IT FREE 360Learning 6sense TRY IT FREE 7shifts Absorb LM…" at bounding box center [345, 274] width 662 height 107
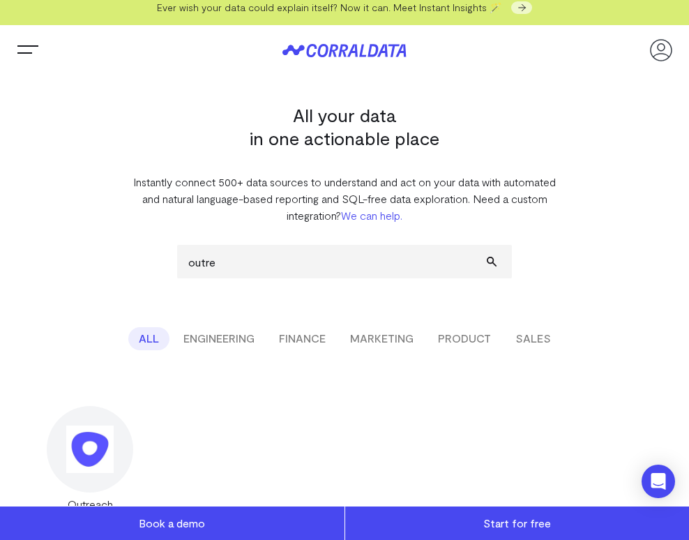
scroll to position [0, 0]
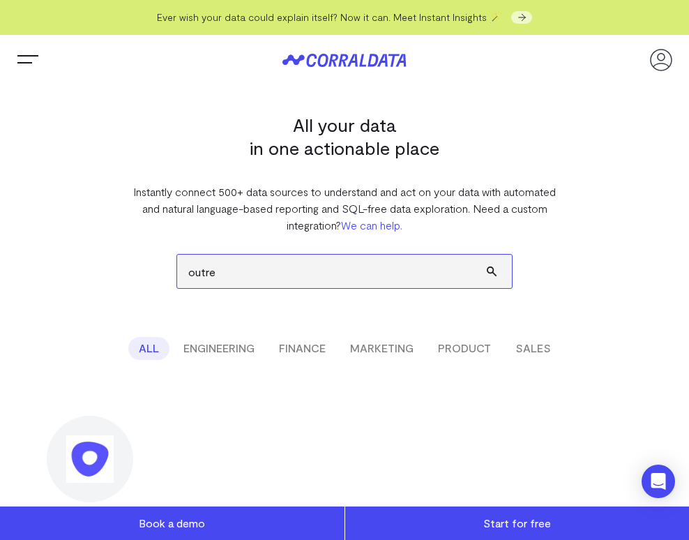
drag, startPoint x: 230, startPoint y: 274, endPoint x: 142, endPoint y: 270, distance: 88.7
click at [142, 270] on div "outre ALL ENGINEERING FINANCE MARKETING PRODUCT SALES Don’t see the integration…" at bounding box center [345, 378] width 662 height 289
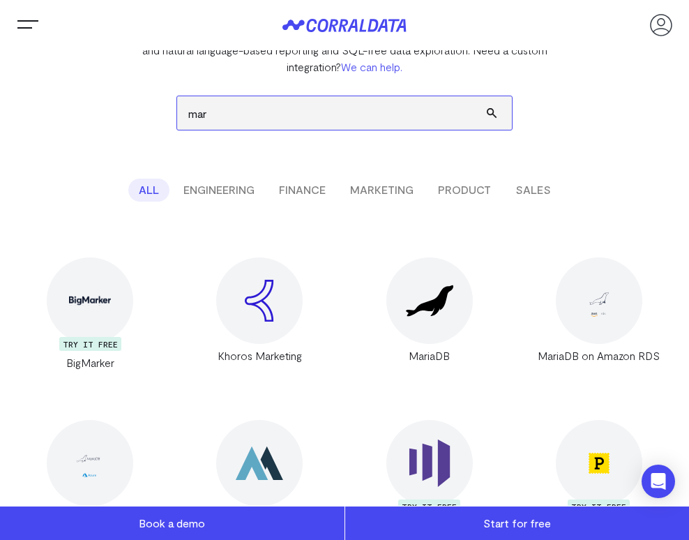
scroll to position [172, 0]
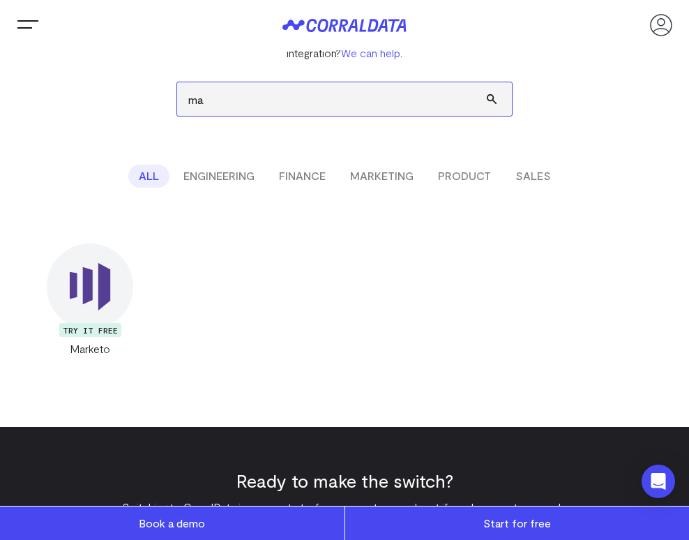
type input "m"
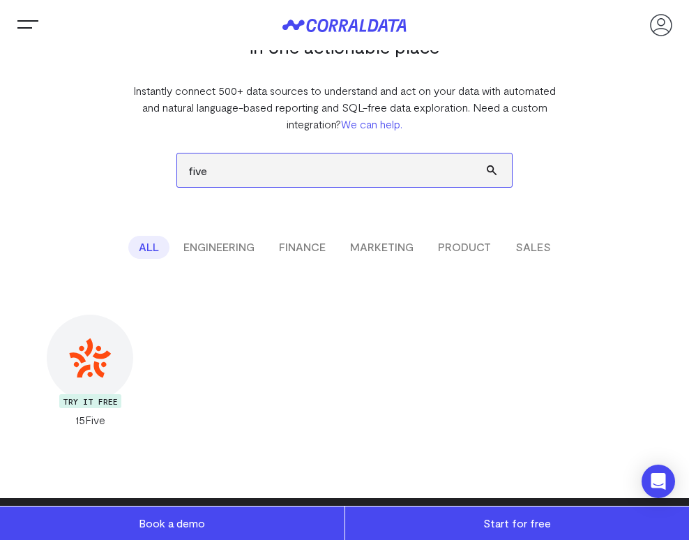
scroll to position [100, 0]
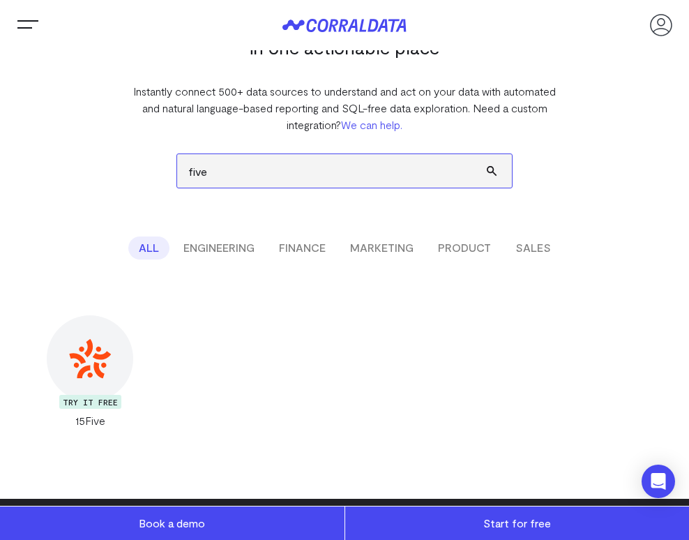
type input "five"
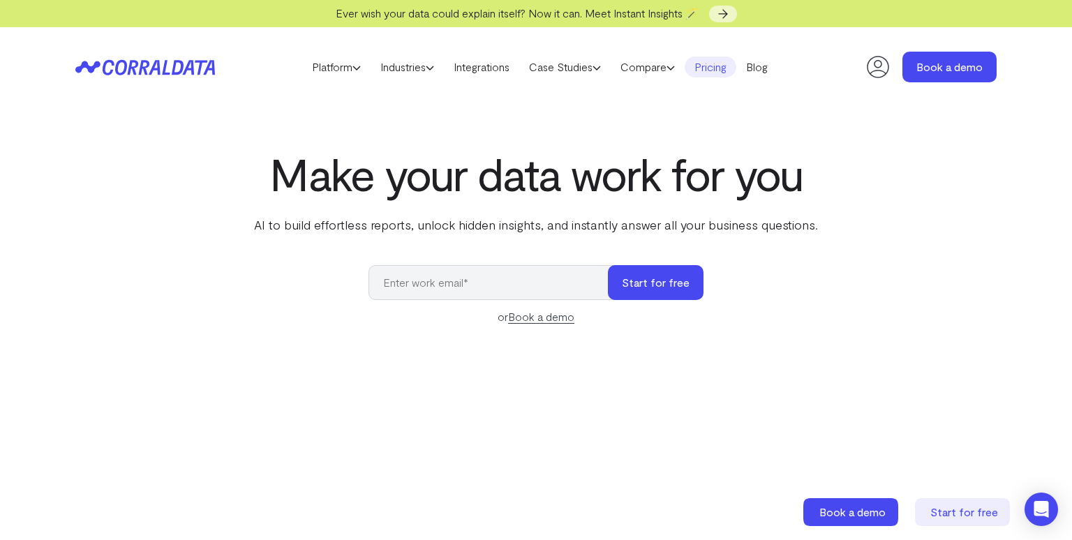
click at [720, 67] on link "Pricing" at bounding box center [711, 67] width 52 height 21
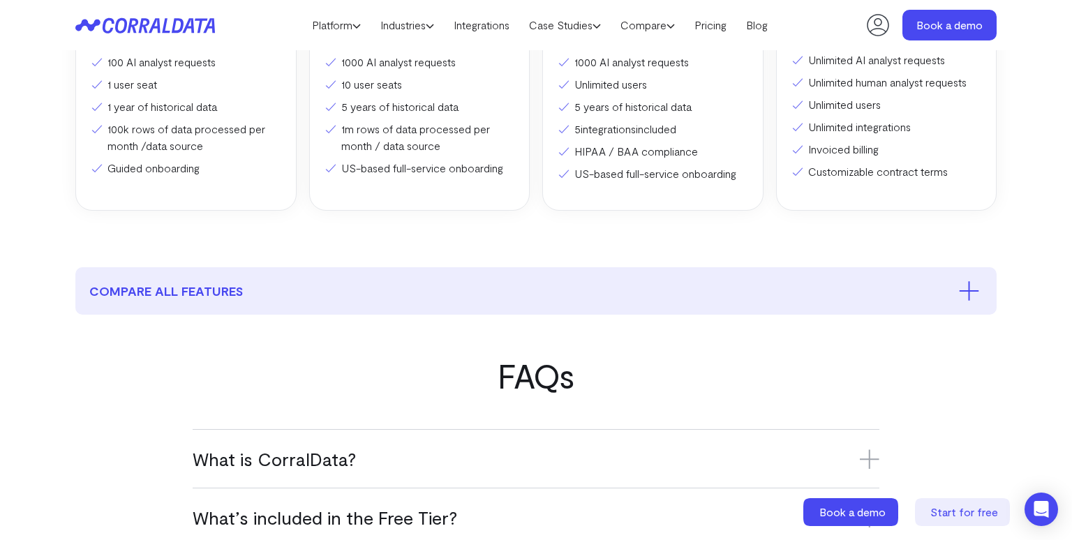
scroll to position [525, 0]
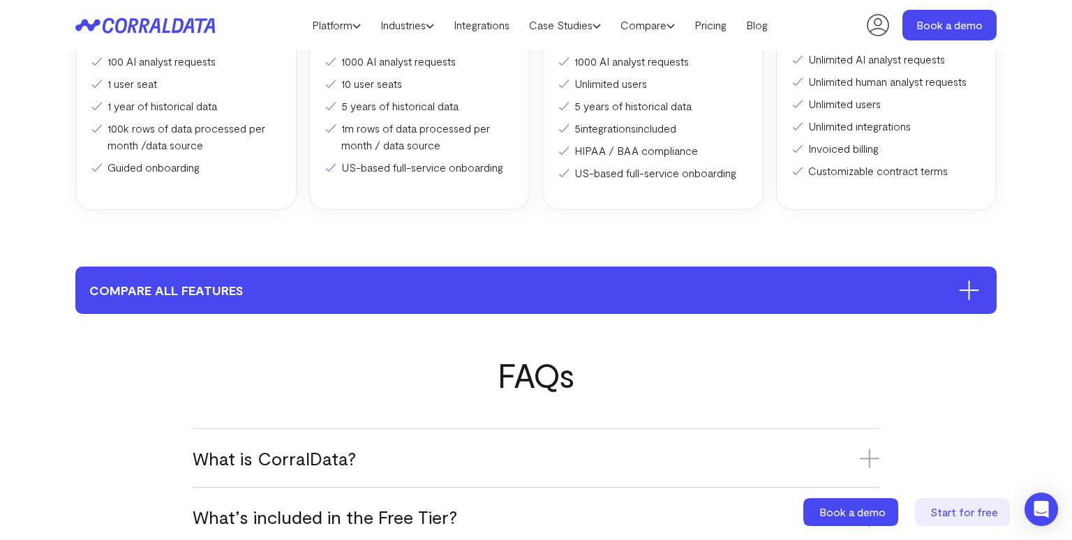
click at [218, 296] on button "compare all features" at bounding box center [535, 290] width 921 height 47
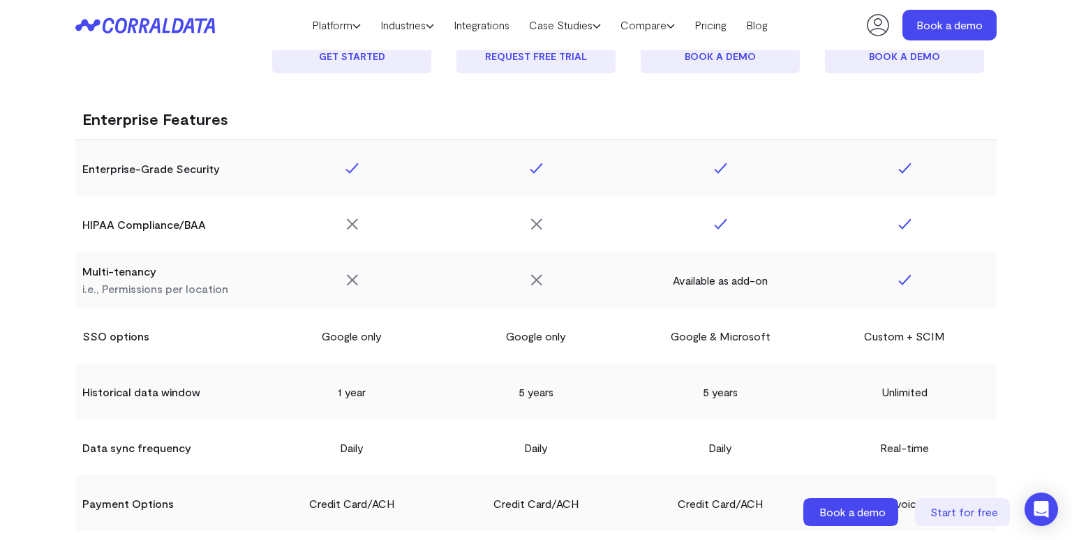
scroll to position [2381, 0]
